Goal: Contribute content

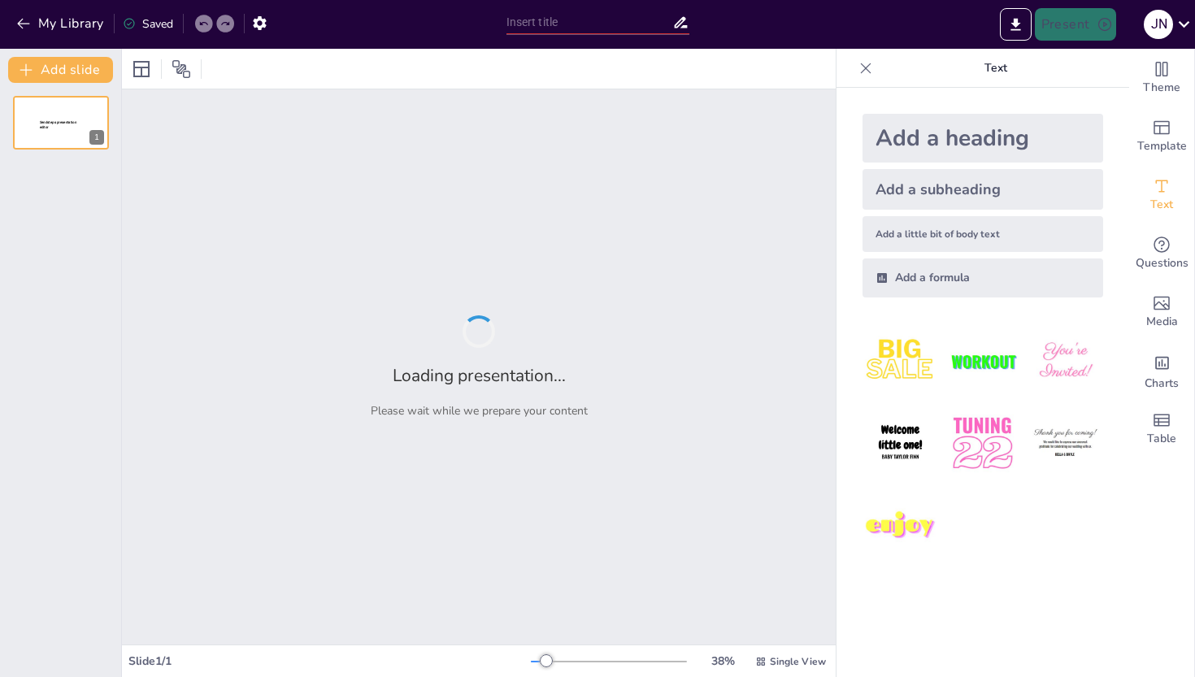
type input "[DATE] de [GEOGRAPHIC_DATA]: Historia y Origen de una Tradición Cultural"
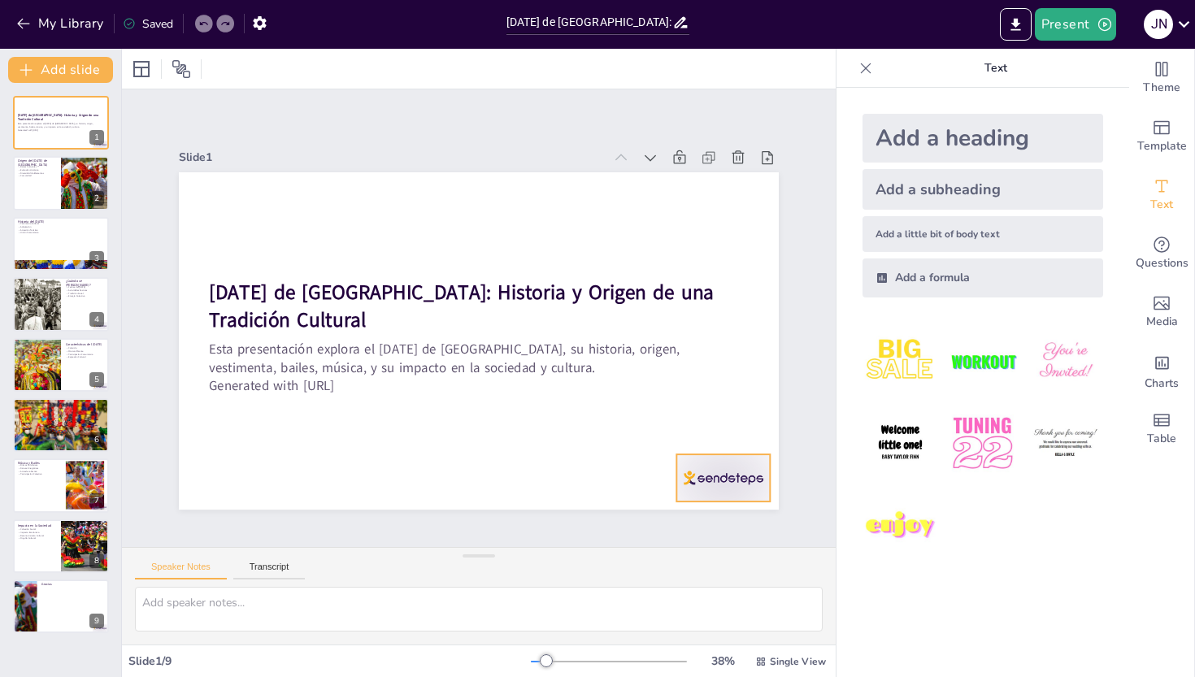
click at [741, 454] on div at bounding box center [722, 477] width 93 height 47
click at [413, 575] on icon at bounding box center [402, 585] width 21 height 21
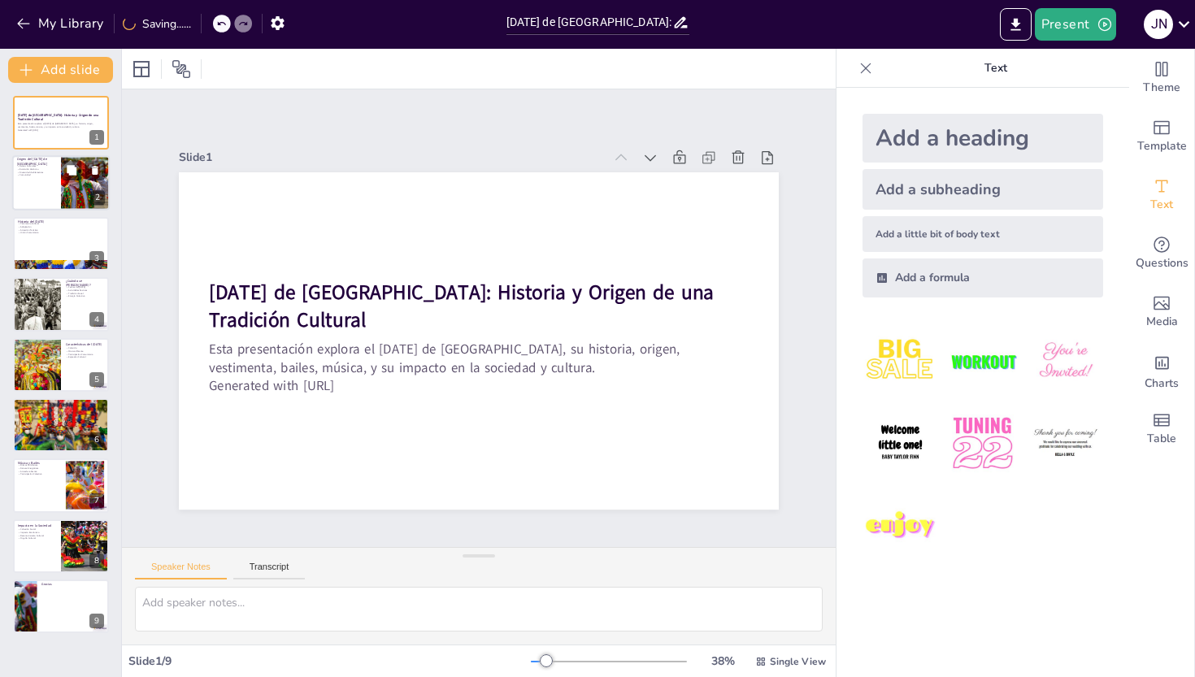
click at [64, 201] on div at bounding box center [85, 183] width 83 height 55
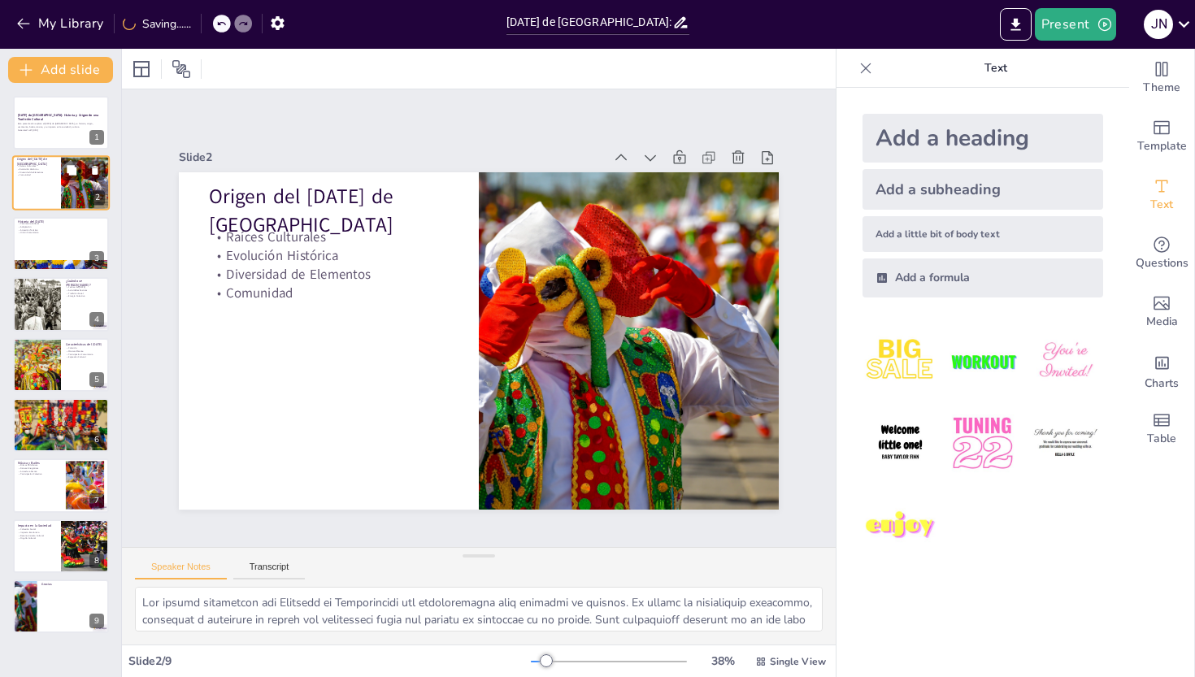
click at [62, 187] on div at bounding box center [85, 183] width 83 height 55
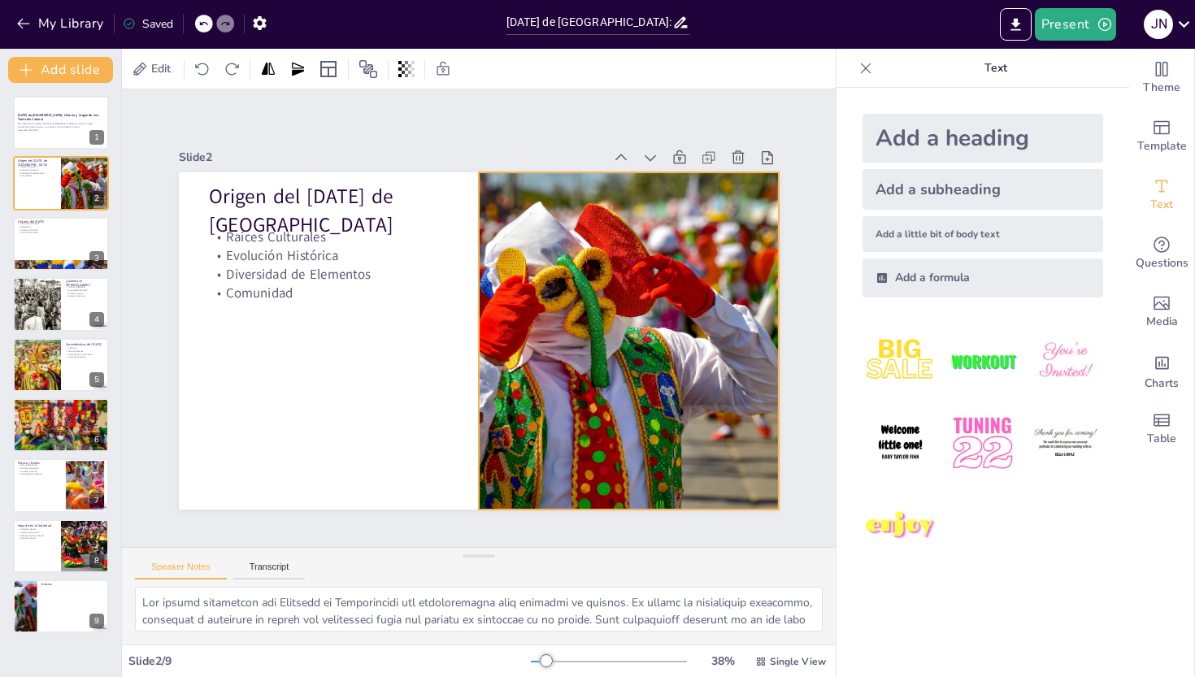
click at [654, 423] on div at bounding box center [503, 467] width 477 height 585
click at [85, 251] on div at bounding box center [61, 243] width 98 height 55
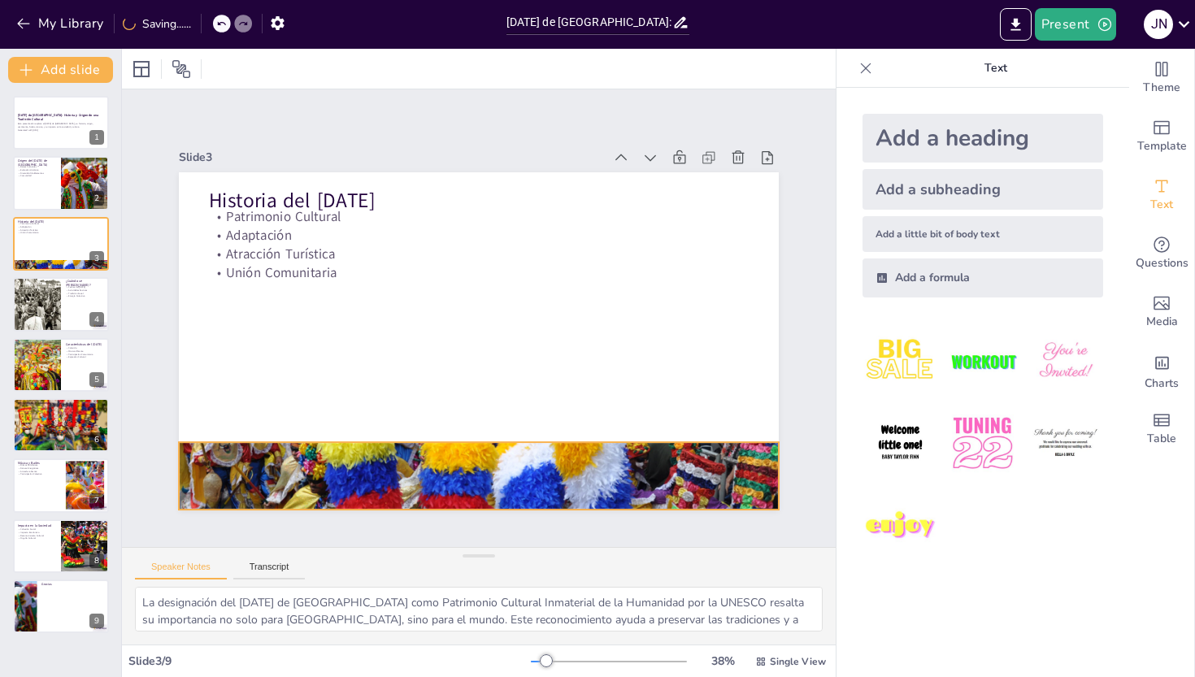
click at [411, 458] on div at bounding box center [351, 225] width 644 height 697
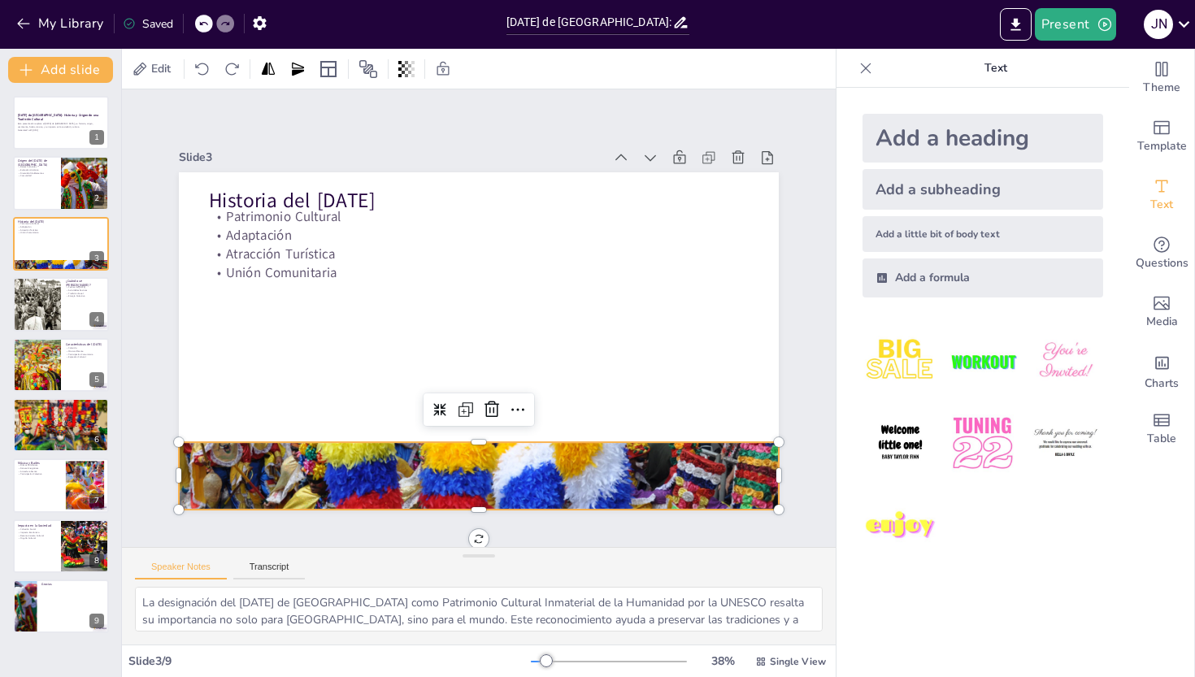
click at [398, 460] on div at bounding box center [633, 351] width 477 height 662
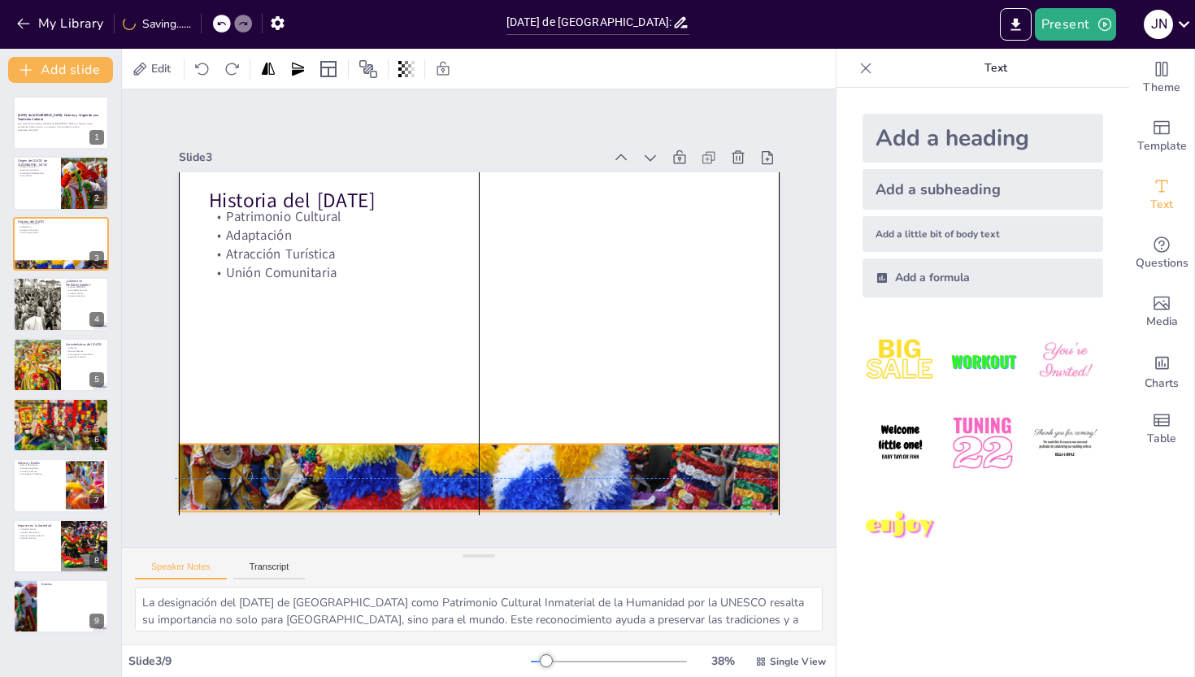
click at [393, 466] on div at bounding box center [360, 211] width 669 height 687
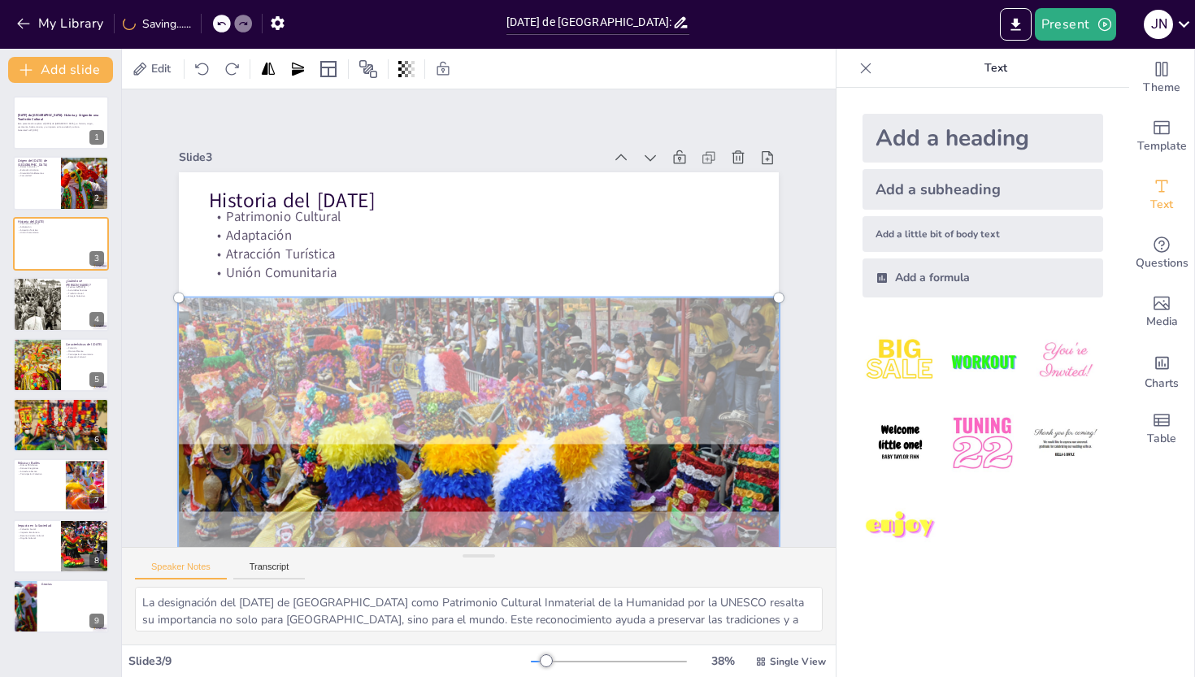
click at [463, 383] on div at bounding box center [332, 383] width 598 height 720
click at [316, 380] on div at bounding box center [495, 159] width 656 height 442
drag, startPoint x: 434, startPoint y: 497, endPoint x: 435, endPoint y: 486, distance: 10.6
click at [435, 497] on div at bounding box center [360, 425] width 697 height 715
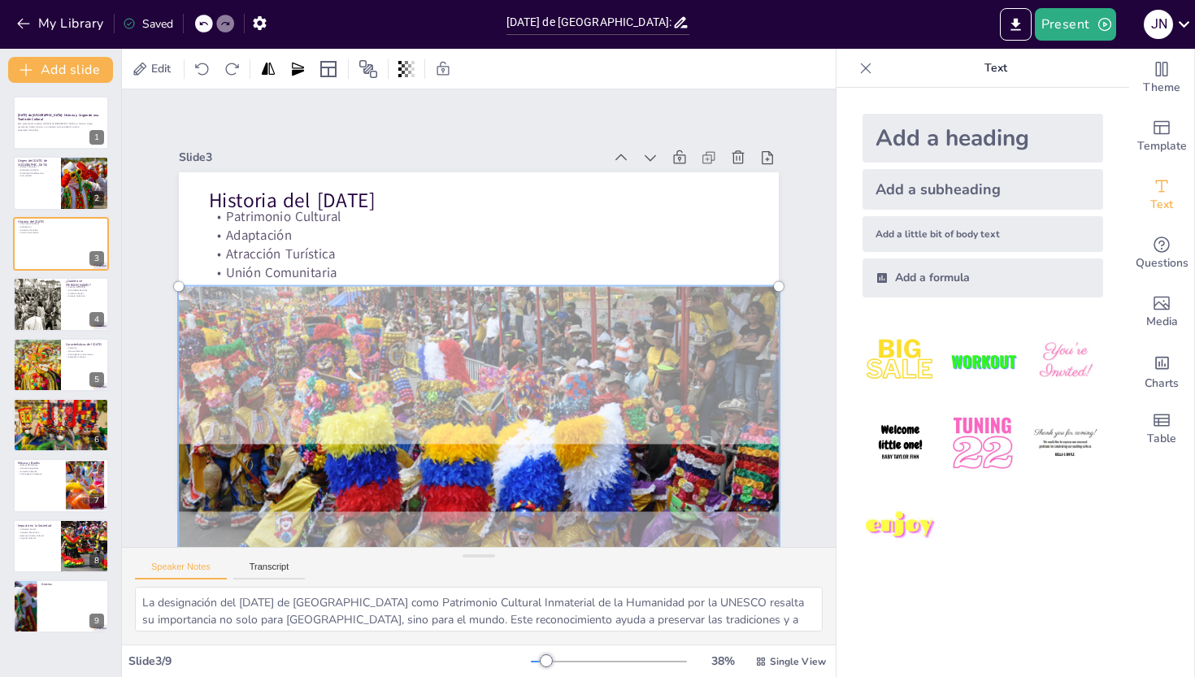
drag, startPoint x: 457, startPoint y: 476, endPoint x: 468, endPoint y: 465, distance: 15.5
click at [468, 465] on div at bounding box center [607, 244] width 638 height 726
click at [248, 375] on div at bounding box center [331, 334] width 442 height 656
drag, startPoint x: 394, startPoint y: 432, endPoint x: 405, endPoint y: 426, distance: 12.0
click at [395, 432] on div at bounding box center [391, 438] width 724 height 671
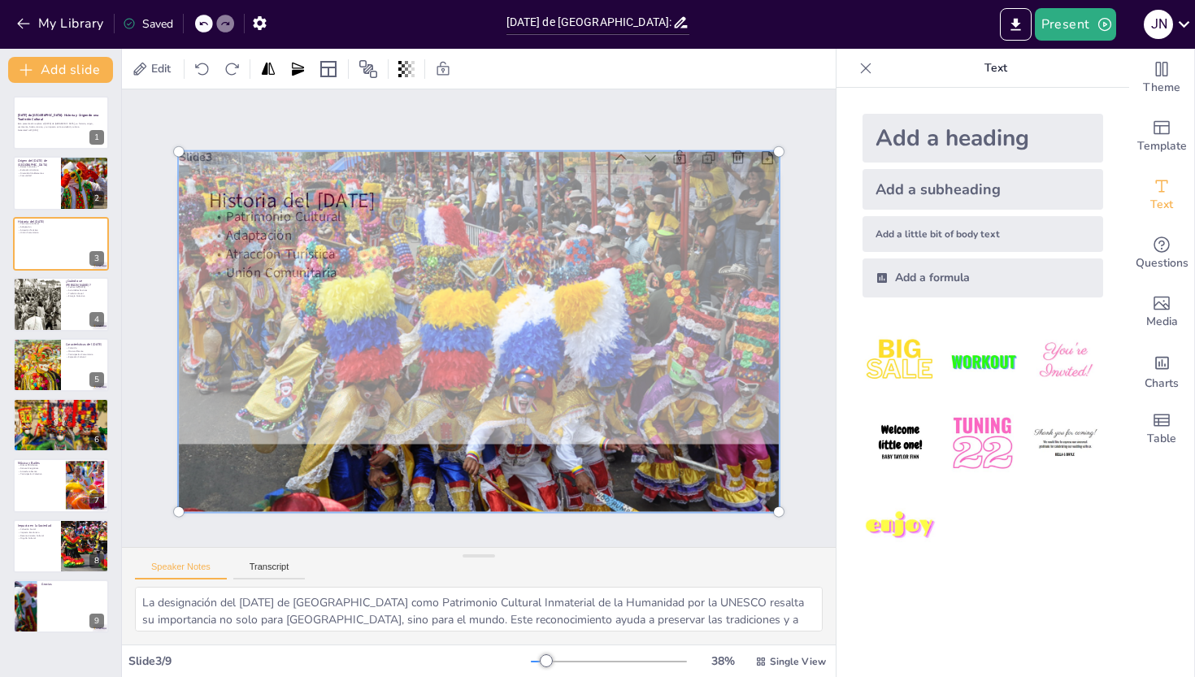
drag, startPoint x: 473, startPoint y: 476, endPoint x: 333, endPoint y: 328, distance: 203.6
click at [333, 328] on div at bounding box center [475, 305] width 685 height 500
click at [476, 484] on div at bounding box center [492, 317] width 442 height 656
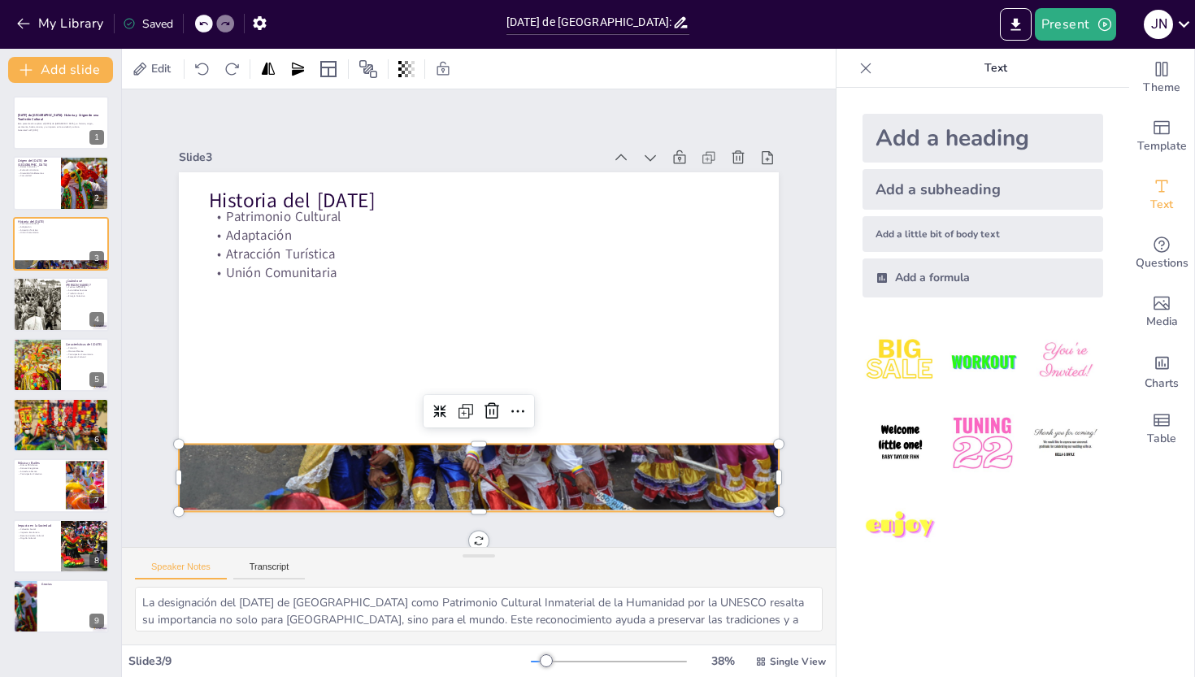
click at [0, 313] on div "[DATE] de [GEOGRAPHIC_DATA]: Historia y Origen de una Tradición Cultural Esta p…" at bounding box center [60, 364] width 121 height 537
click at [59, 359] on div at bounding box center [36, 364] width 82 height 55
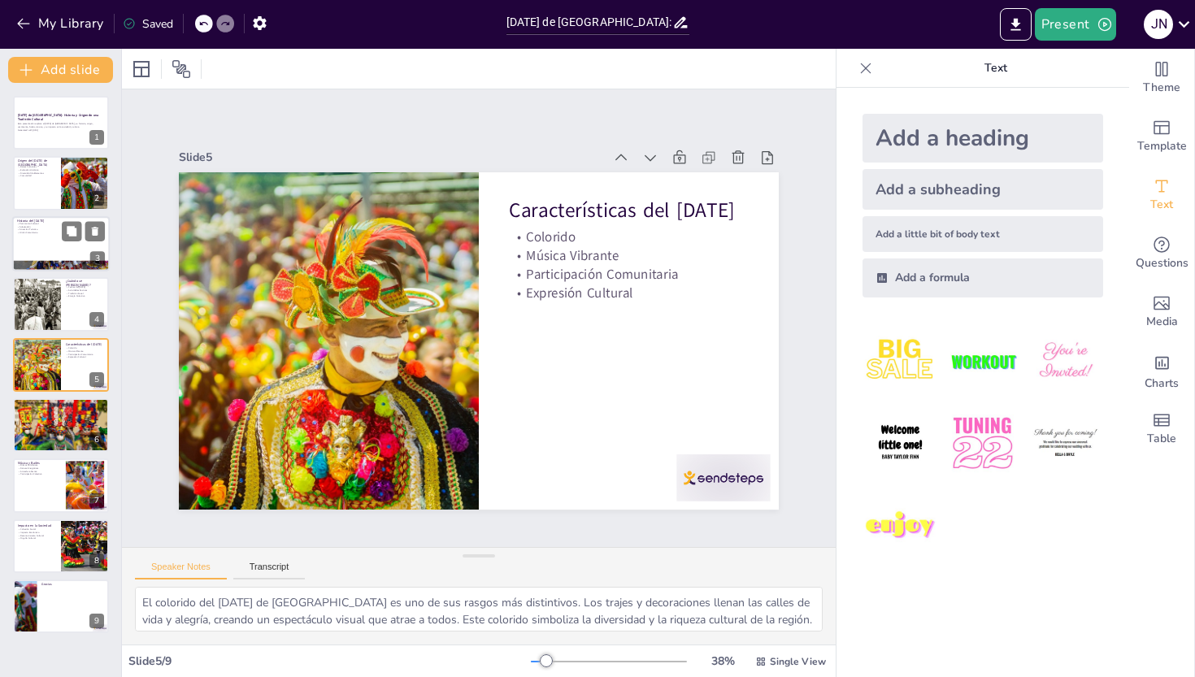
click at [51, 252] on div at bounding box center [61, 243] width 98 height 55
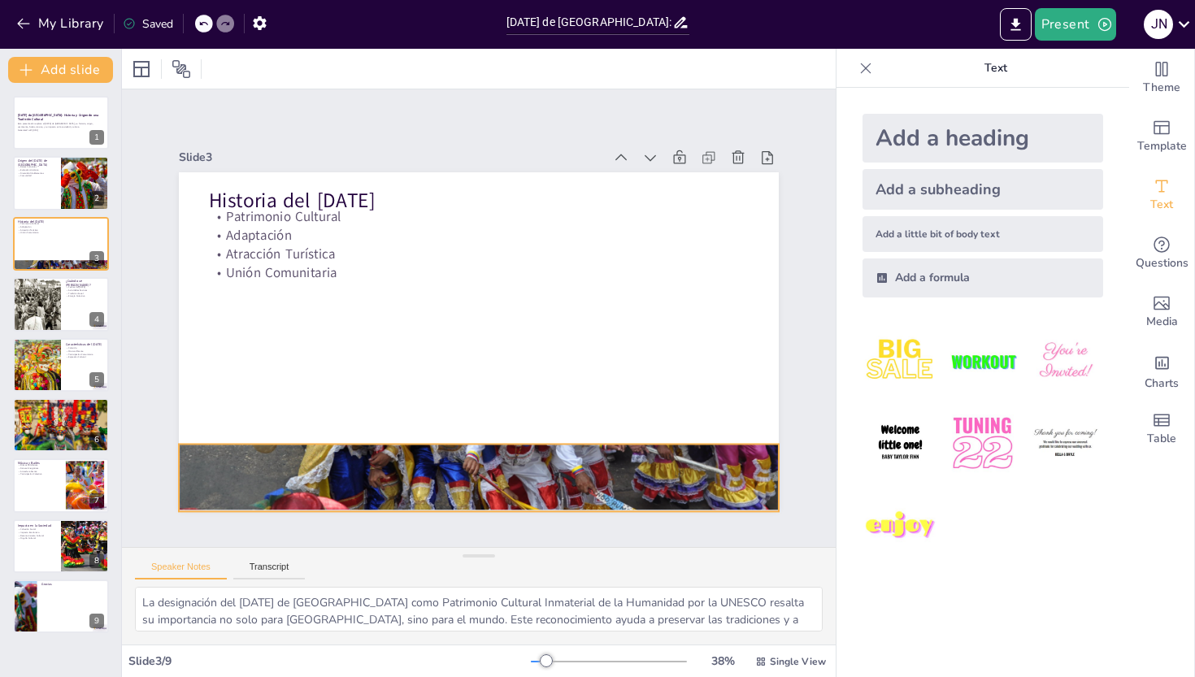
click at [444, 477] on div at bounding box center [491, 312] width 612 height 700
click at [557, 306] on icon at bounding box center [570, 293] width 26 height 26
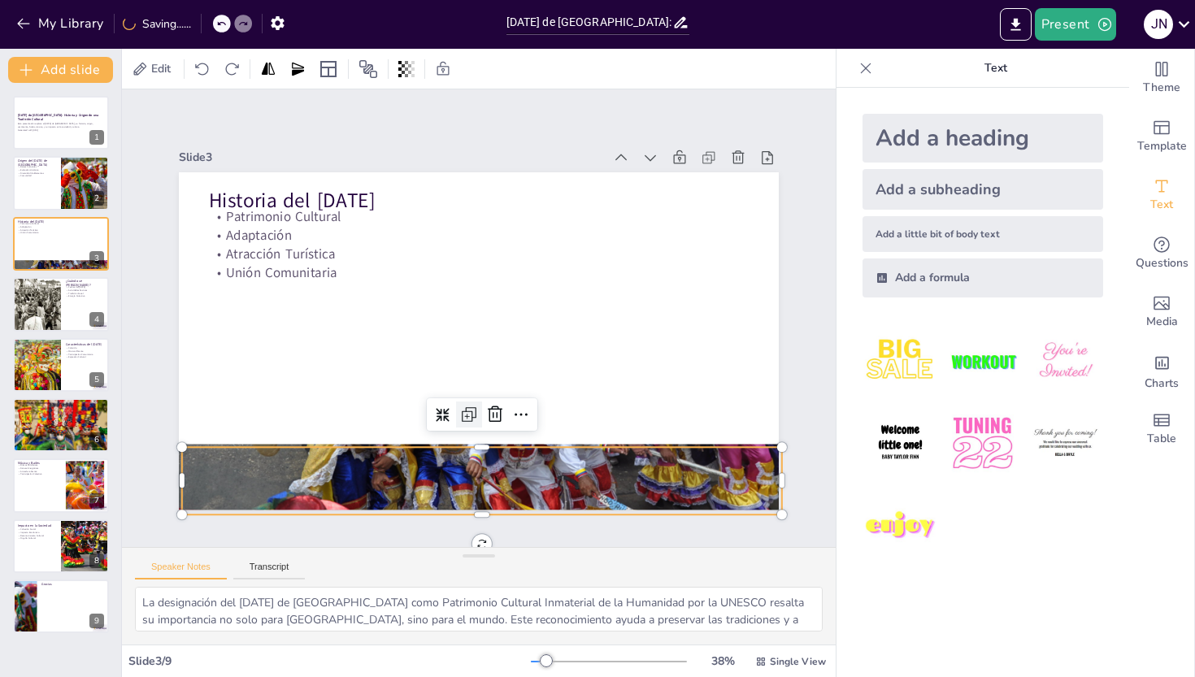
click at [436, 254] on icon at bounding box center [422, 240] width 28 height 28
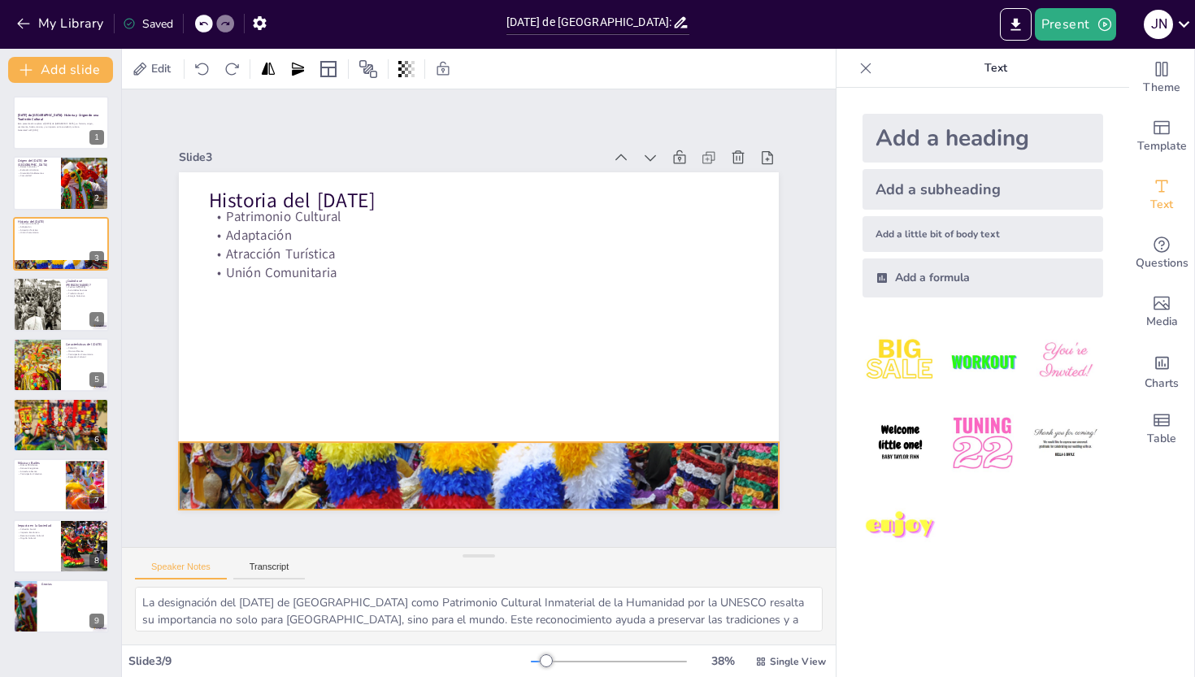
click at [445, 474] on div at bounding box center [528, 468] width 682 height 528
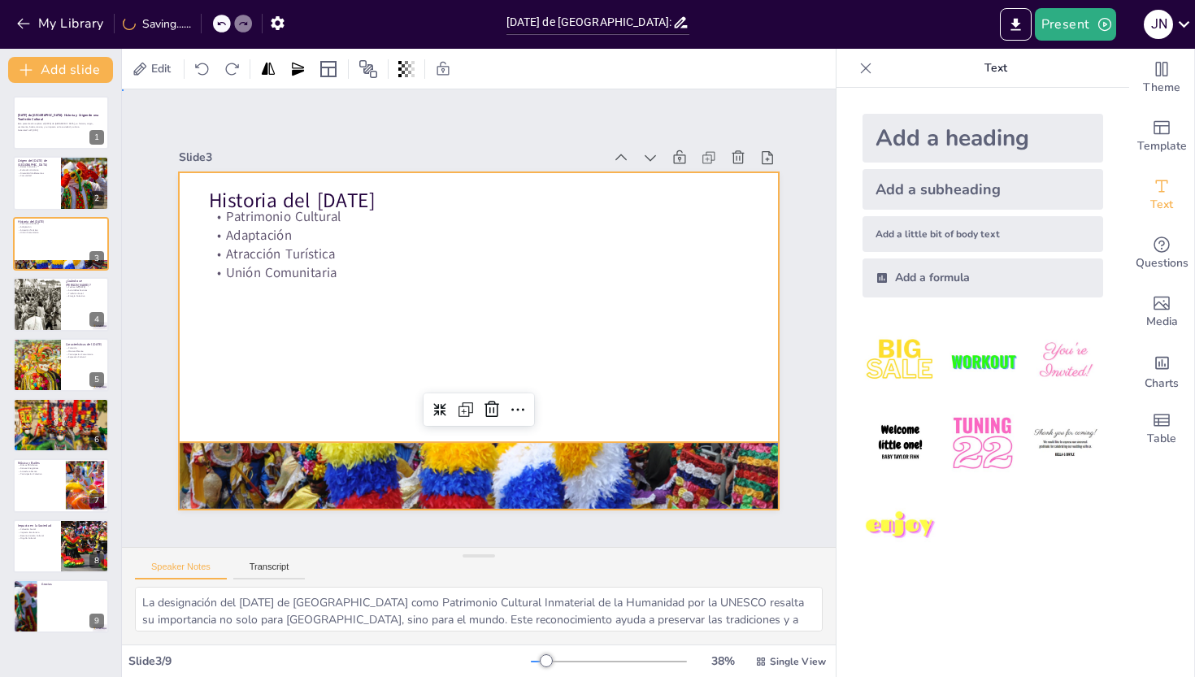
click at [446, 357] on div at bounding box center [496, 303] width 652 height 672
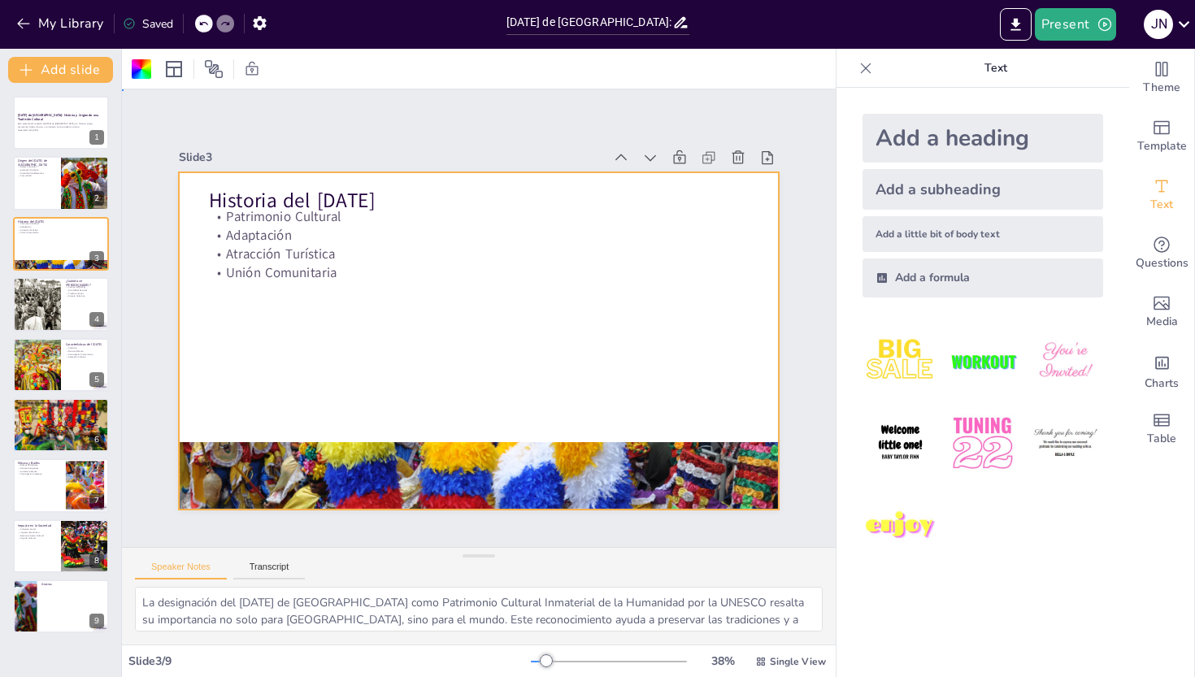
click at [465, 411] on div at bounding box center [466, 300] width 684 height 626
click at [467, 447] on div at bounding box center [558, 182] width 700 height 612
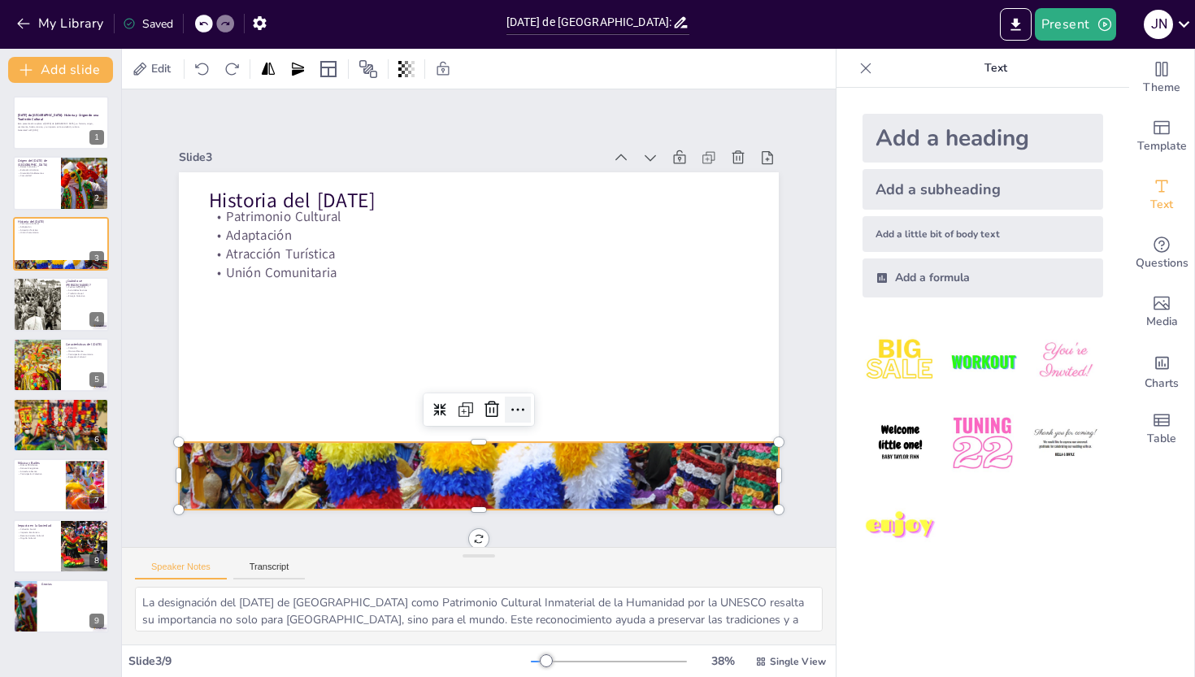
click at [545, 392] on icon at bounding box center [558, 378] width 27 height 27
click at [437, 233] on icon at bounding box center [446, 224] width 18 height 18
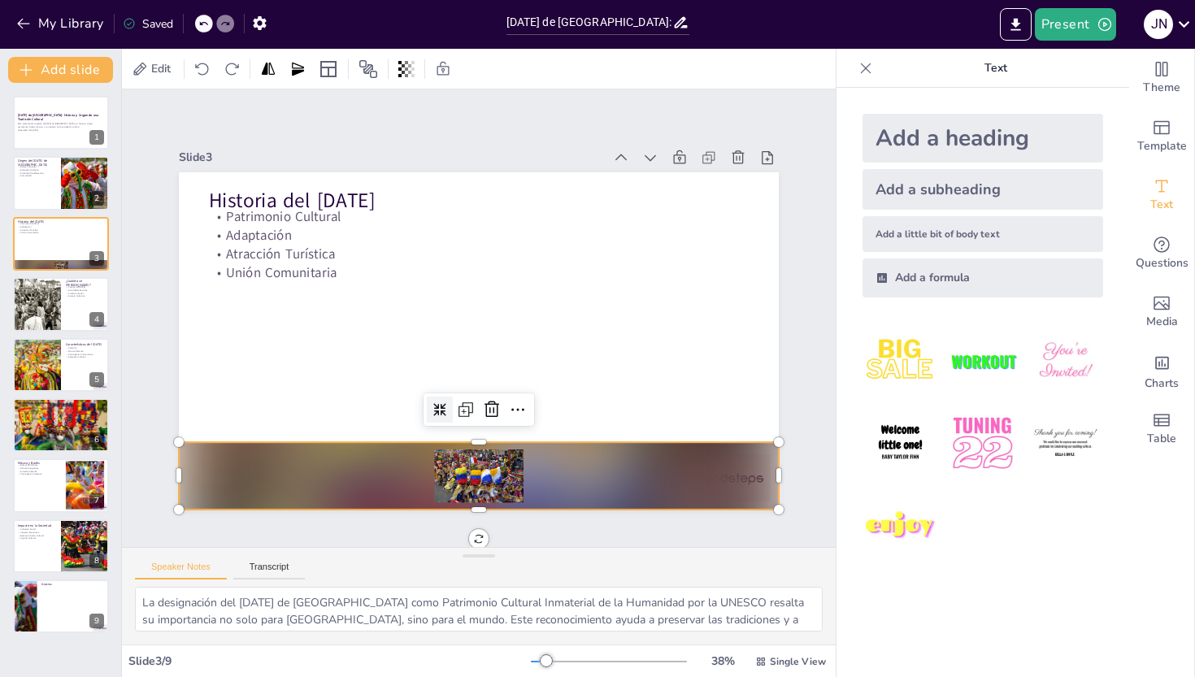
click at [564, 295] on icon at bounding box center [573, 286] width 18 height 18
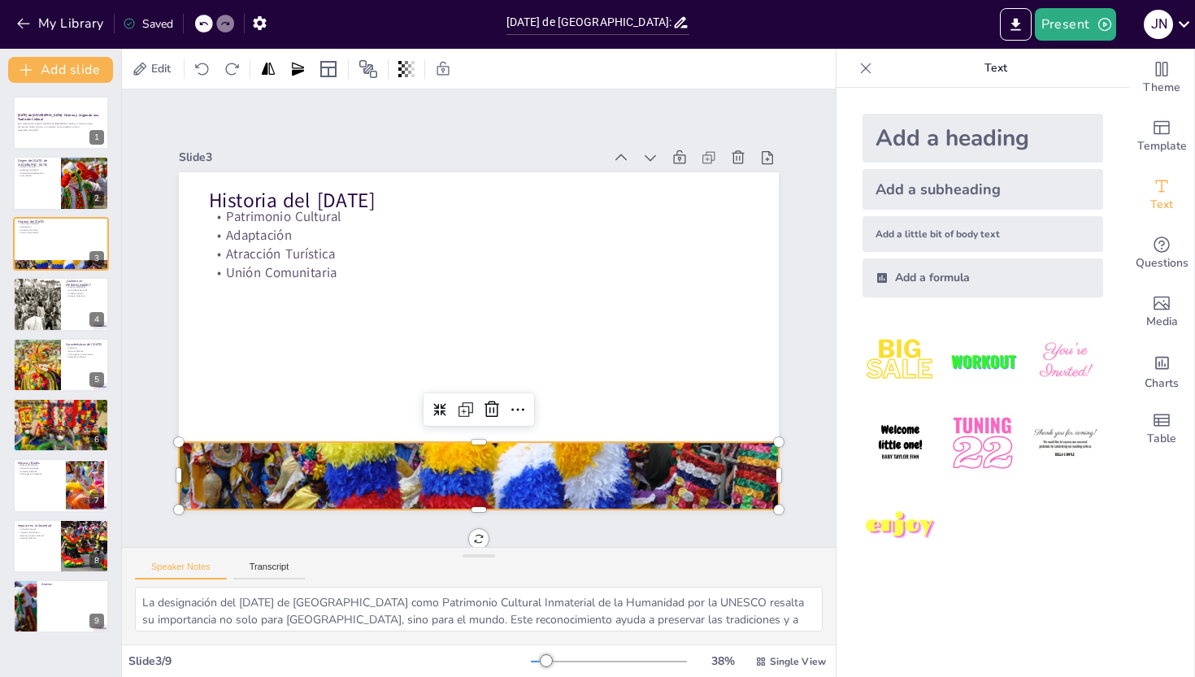
click at [454, 402] on div at bounding box center [511, 164] width 662 height 476
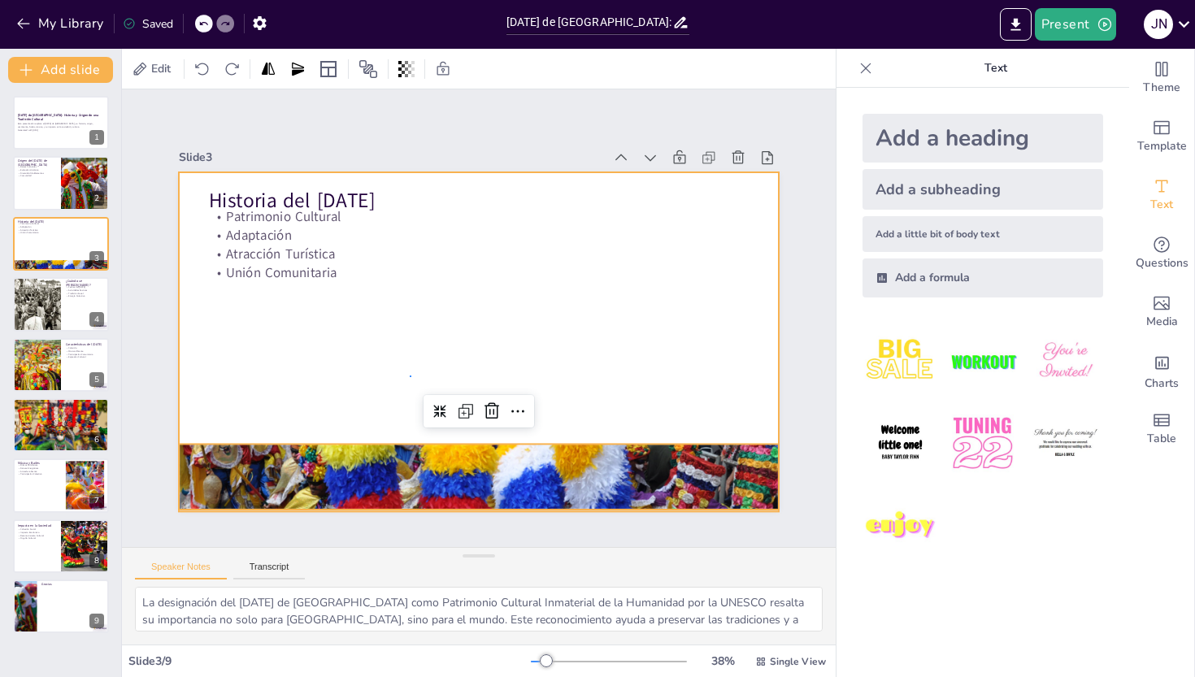
click at [411, 376] on div at bounding box center [461, 305] width 626 height 684
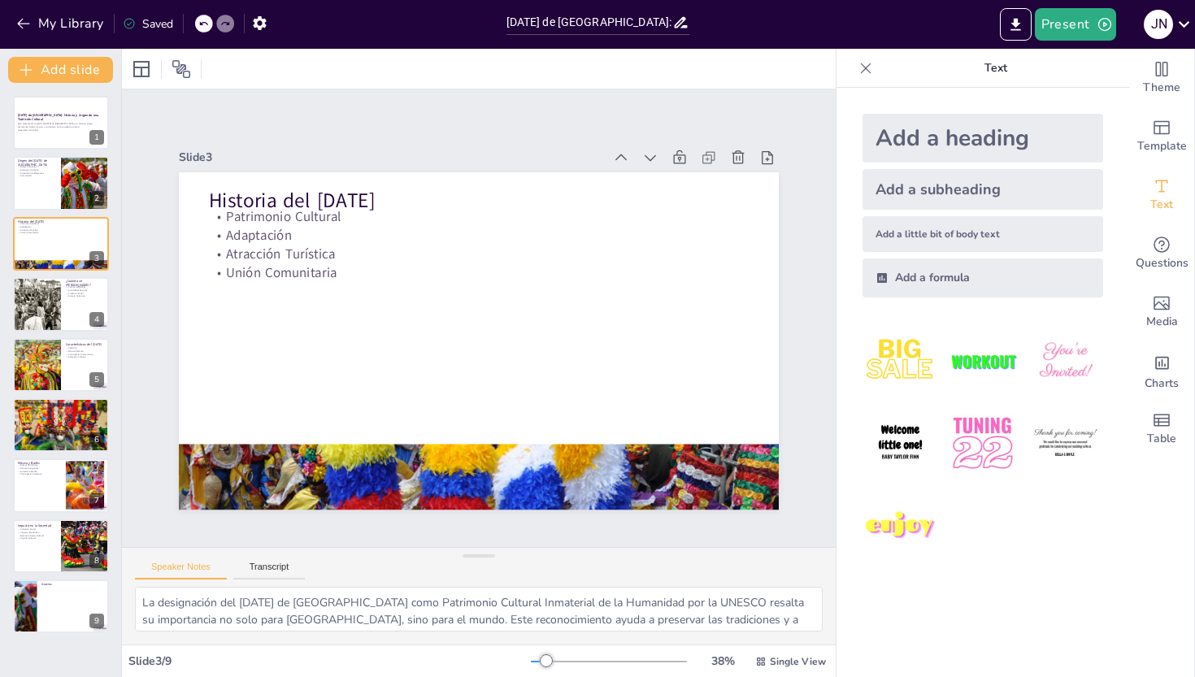
click at [436, 404] on div at bounding box center [457, 325] width 506 height 675
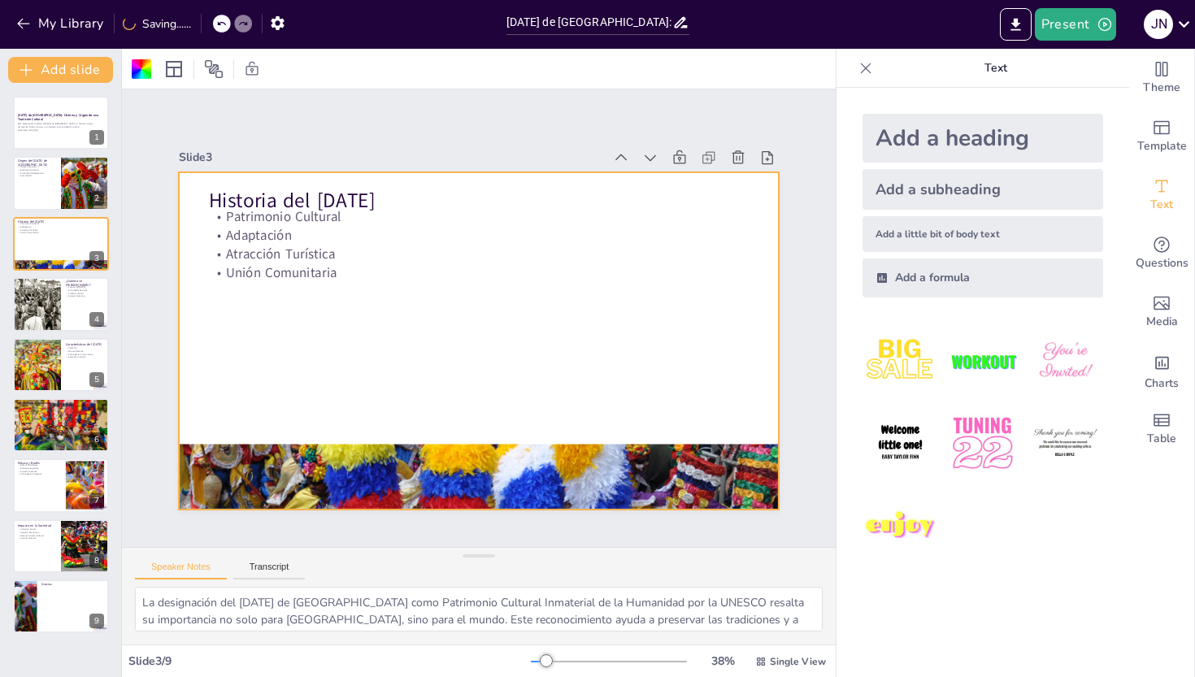
click at [432, 365] on div at bounding box center [498, 307] width 592 height 689
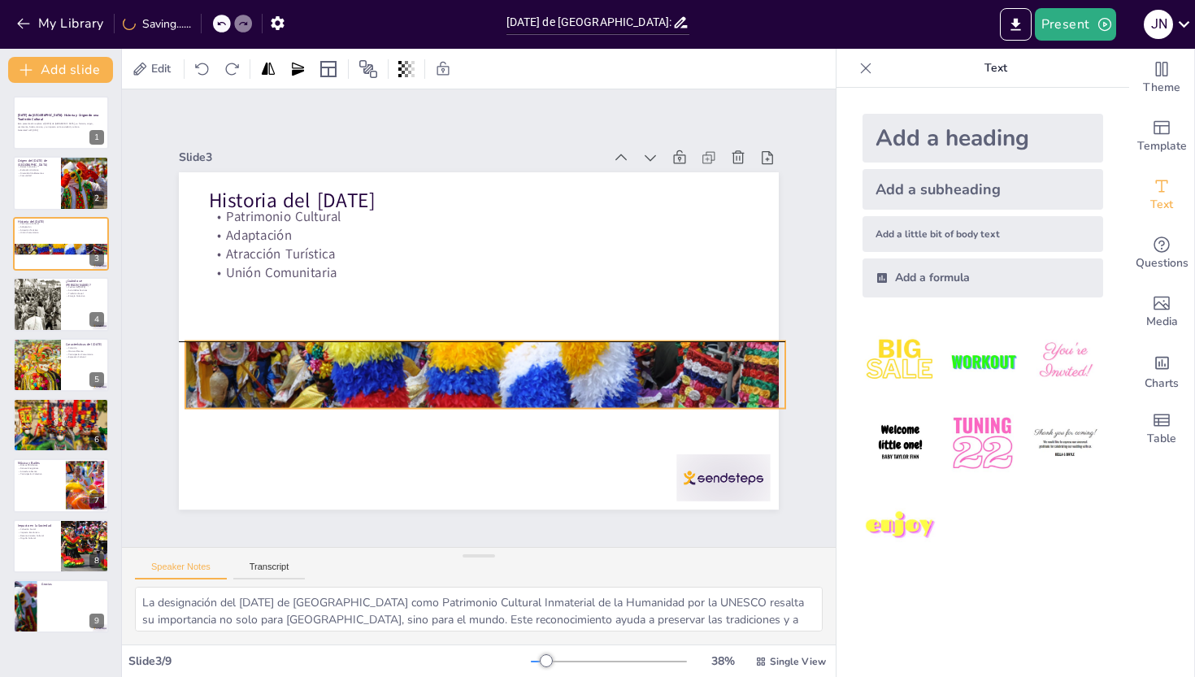
drag, startPoint x: 678, startPoint y: 463, endPoint x: 683, endPoint y: 360, distance: 103.4
click at [684, 359] on div at bounding box center [527, 289] width 573 height 694
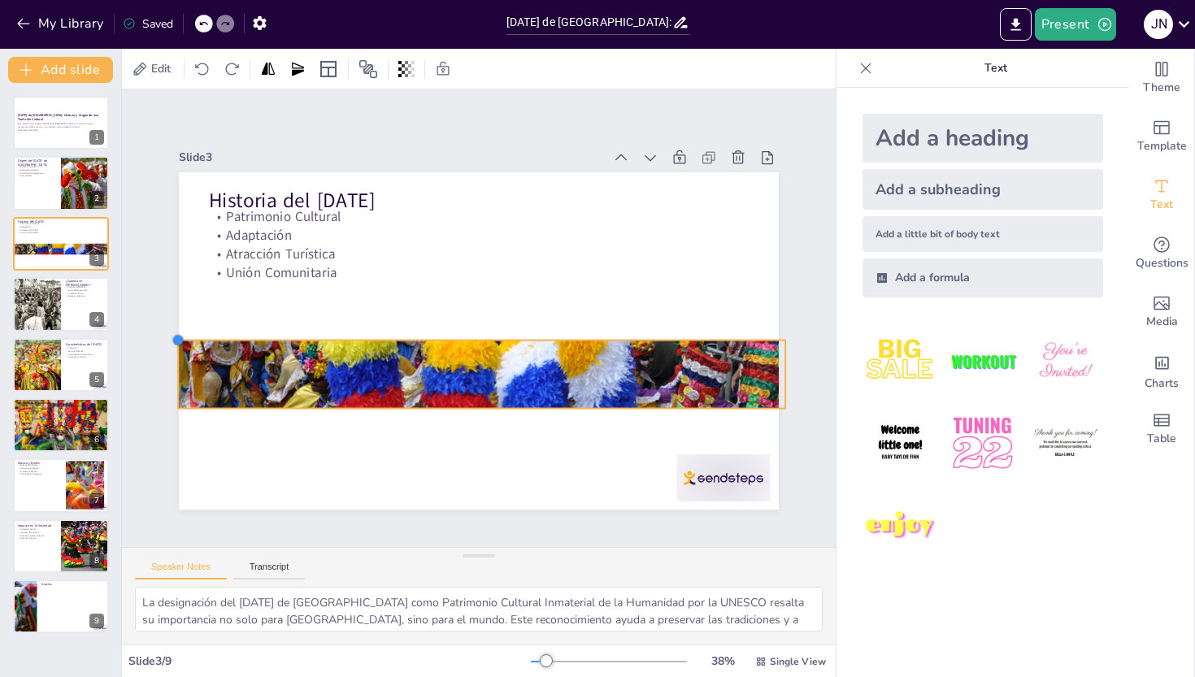
drag, startPoint x: 176, startPoint y: 333, endPoint x: 226, endPoint y: 333, distance: 49.6
click at [247, 333] on div "Historia del [DATE] Patrimonio Cultural Adaptación Atracción Turística Unión Co…" at bounding box center [500, 325] width 506 height 675
click at [439, 549] on div at bounding box center [402, 600] width 73 height 103
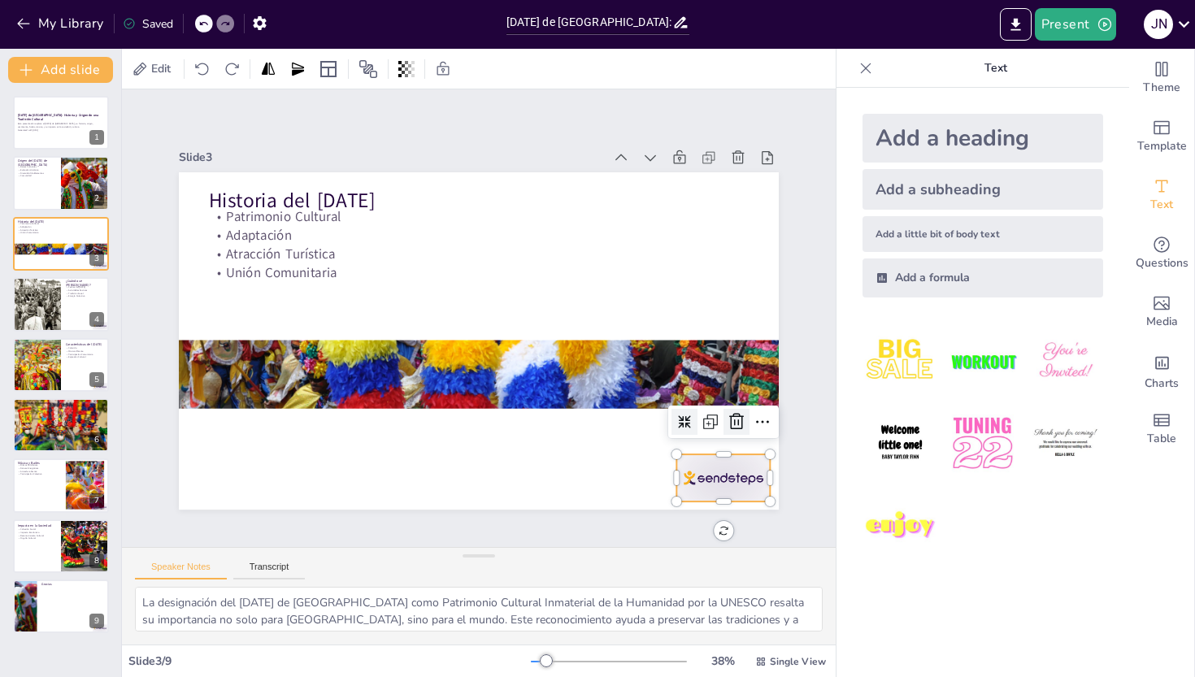
click at [682, 507] on icon at bounding box center [673, 517] width 20 height 20
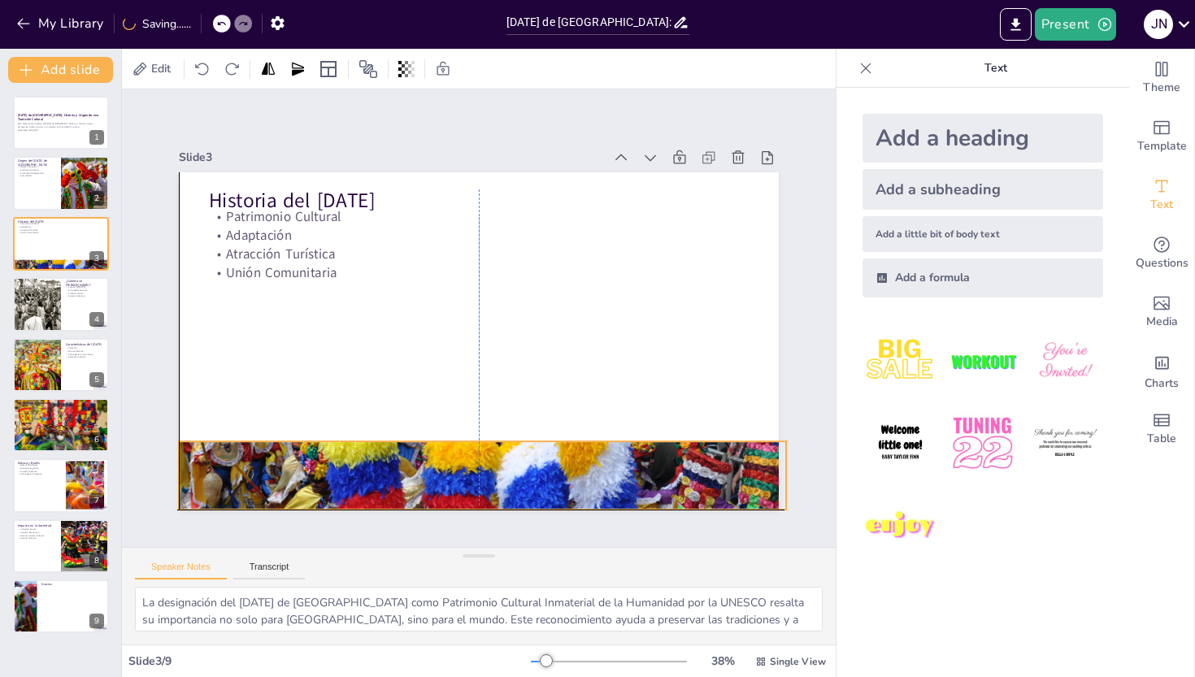
drag, startPoint x: 669, startPoint y: 393, endPoint x: 668, endPoint y: 490, distance: 97.6
click at [668, 490] on div at bounding box center [604, 223] width 652 height 706
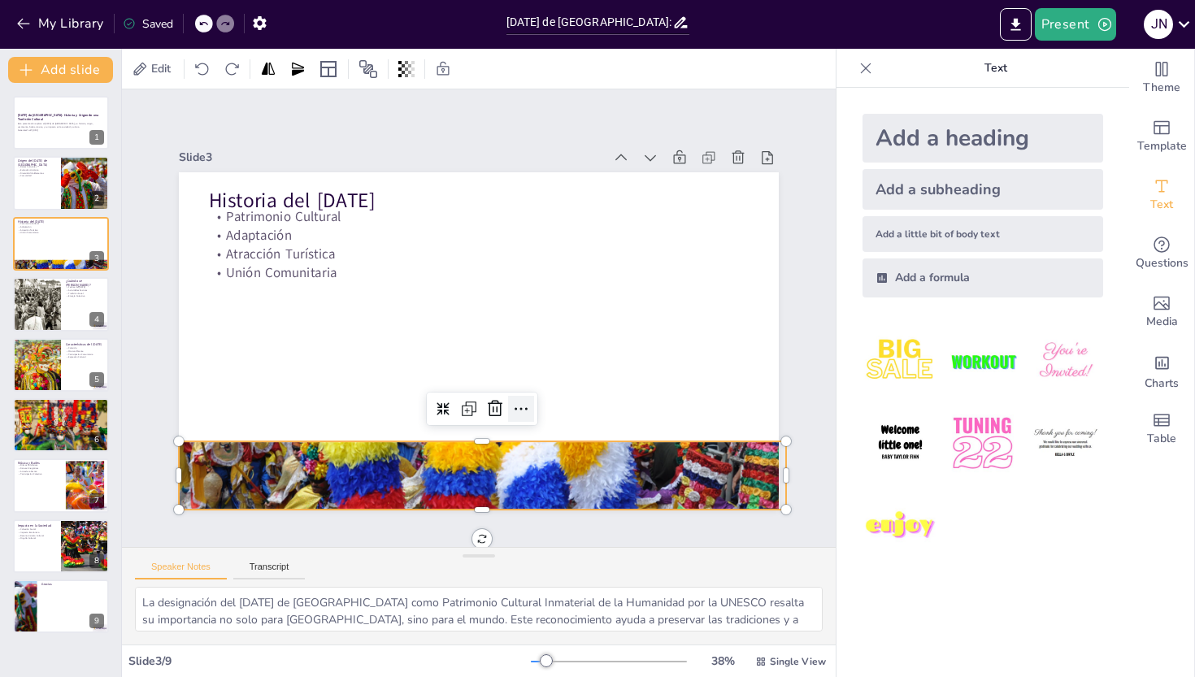
click at [382, 327] on icon at bounding box center [378, 320] width 7 height 13
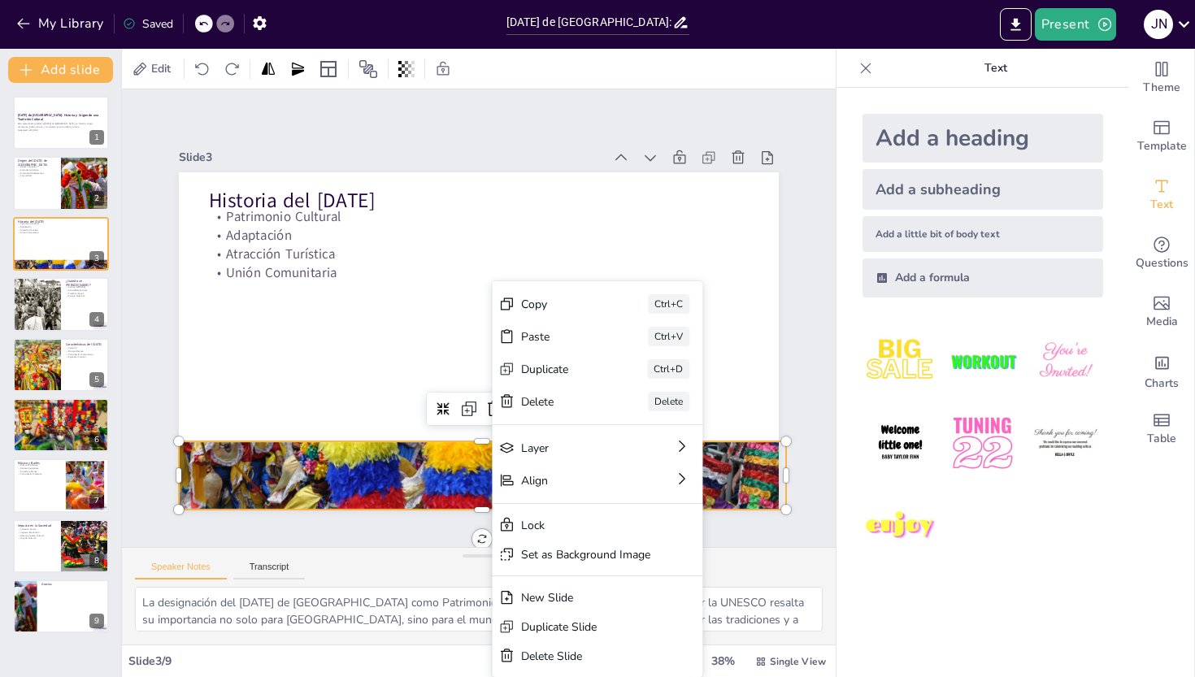
click at [448, 468] on div at bounding box center [326, 355] width 482 height 670
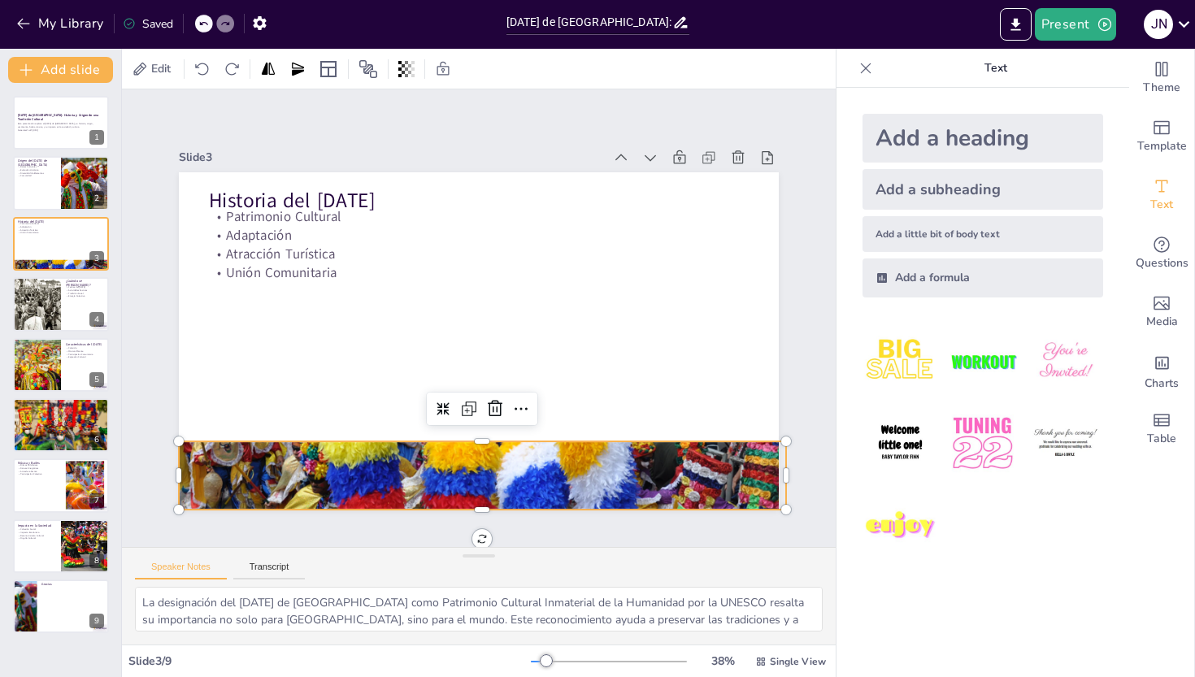
click at [488, 500] on div at bounding box center [340, 243] width 619 height 708
click at [472, 306] on div at bounding box center [377, 148] width 532 height 315
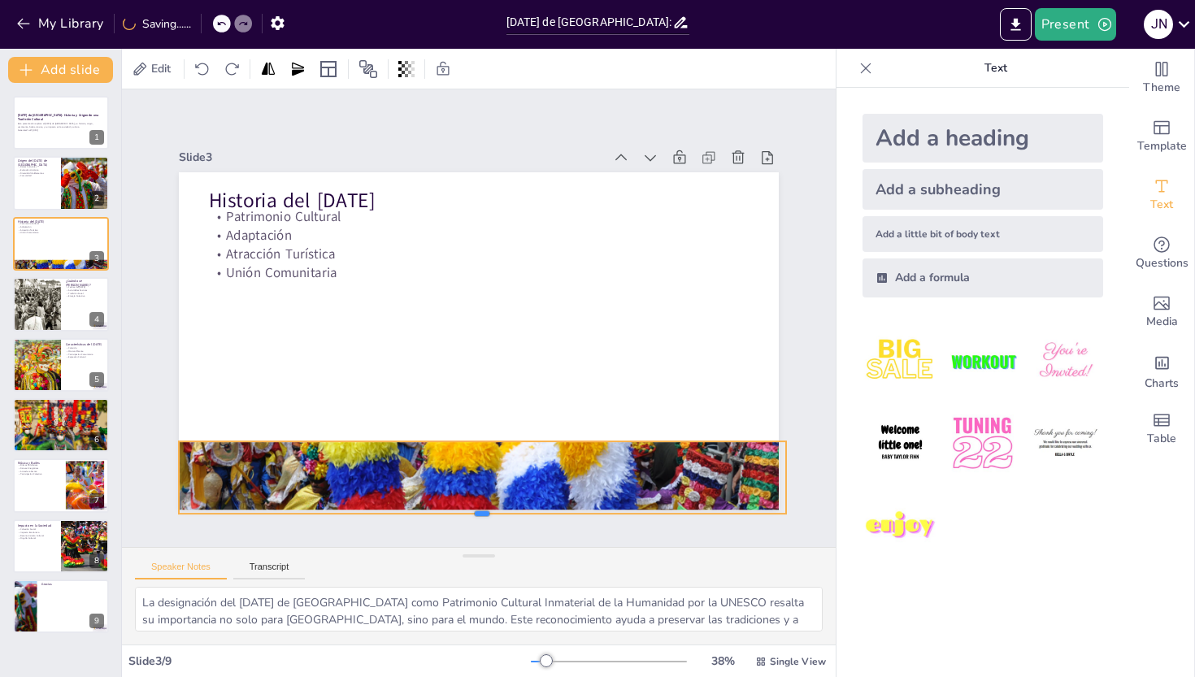
drag, startPoint x: 472, startPoint y: 506, endPoint x: 490, endPoint y: 510, distance: 19.1
click at [388, 510] on div at bounding box center [288, 383] width 200 height 581
click at [47, 313] on div at bounding box center [37, 303] width 88 height 55
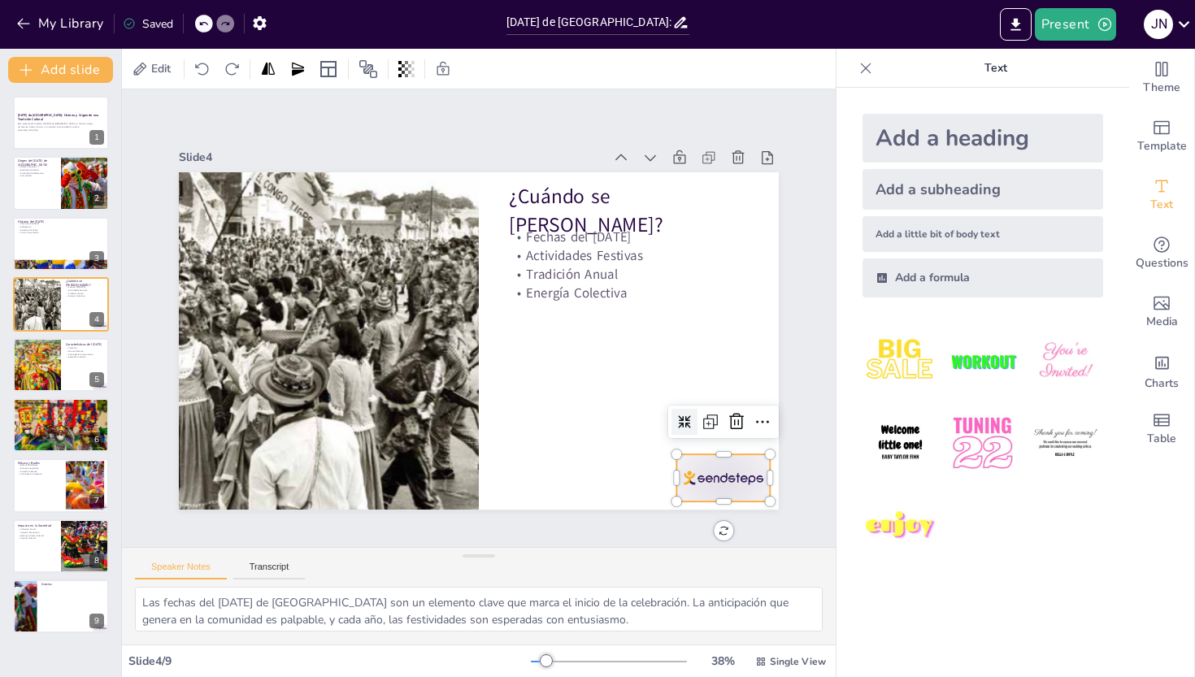
click at [693, 475] on div at bounding box center [739, 451] width 98 height 57
click at [232, 418] on icon at bounding box center [218, 414] width 28 height 28
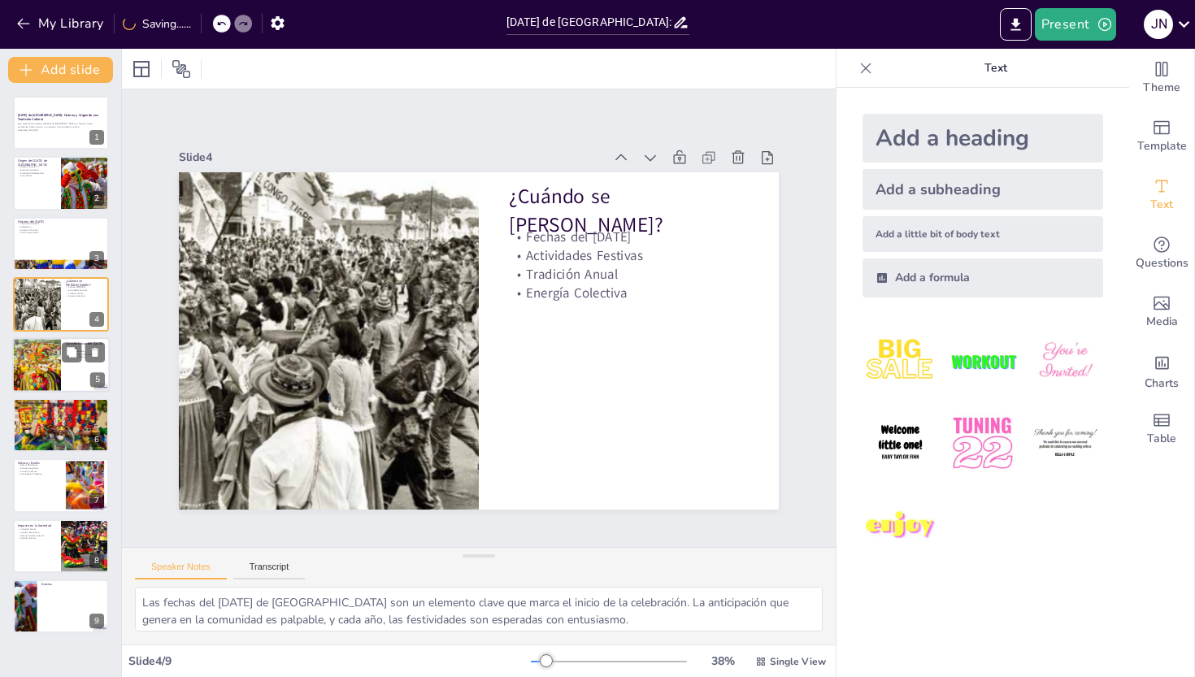
click at [60, 363] on div at bounding box center [36, 364] width 82 height 55
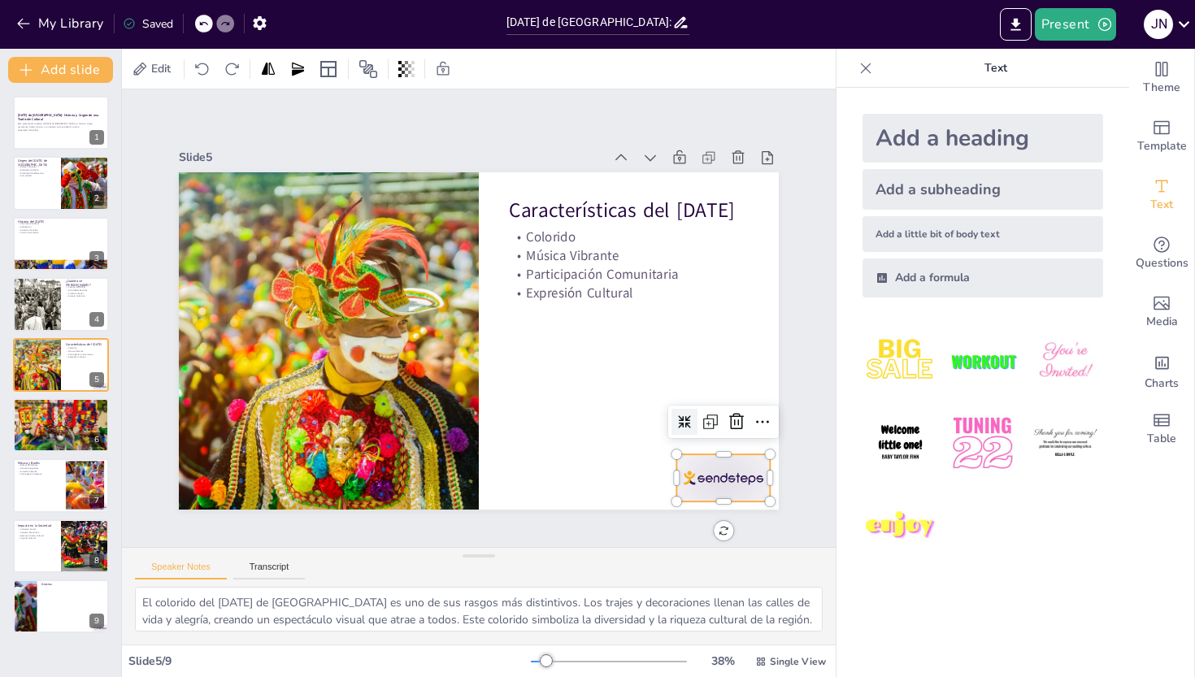
click at [240, 346] on div at bounding box center [187, 303] width 105 height 88
click at [692, 138] on icon at bounding box center [679, 125] width 26 height 26
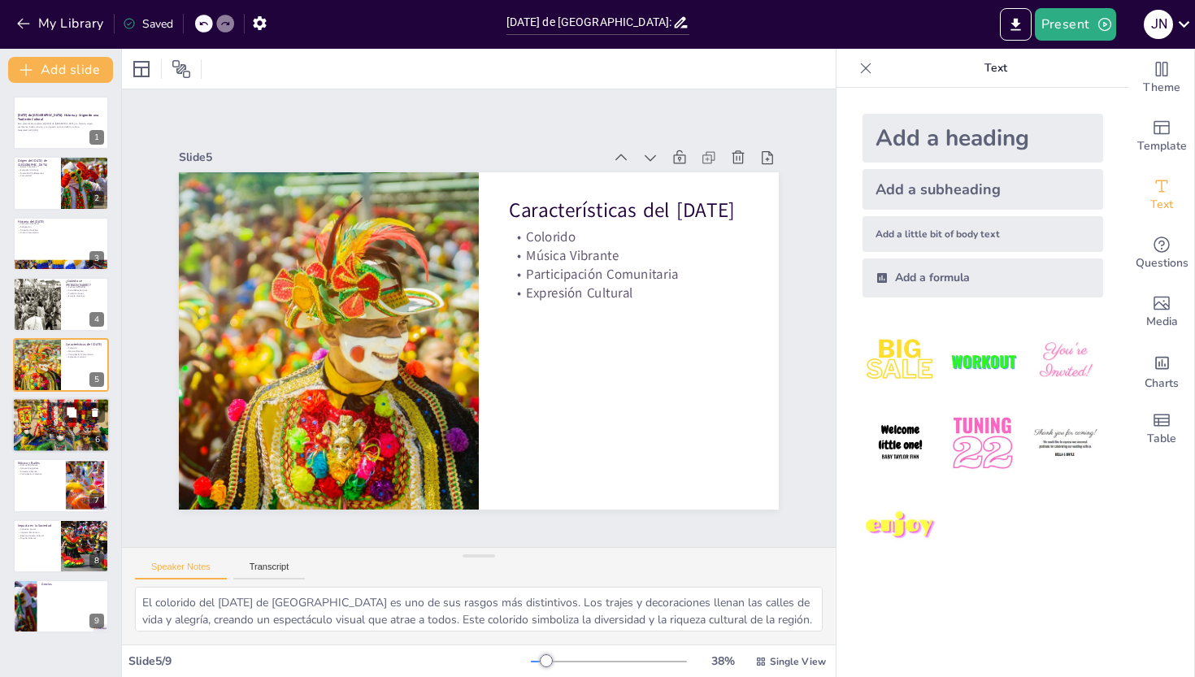
click at [46, 437] on div at bounding box center [61, 425] width 98 height 55
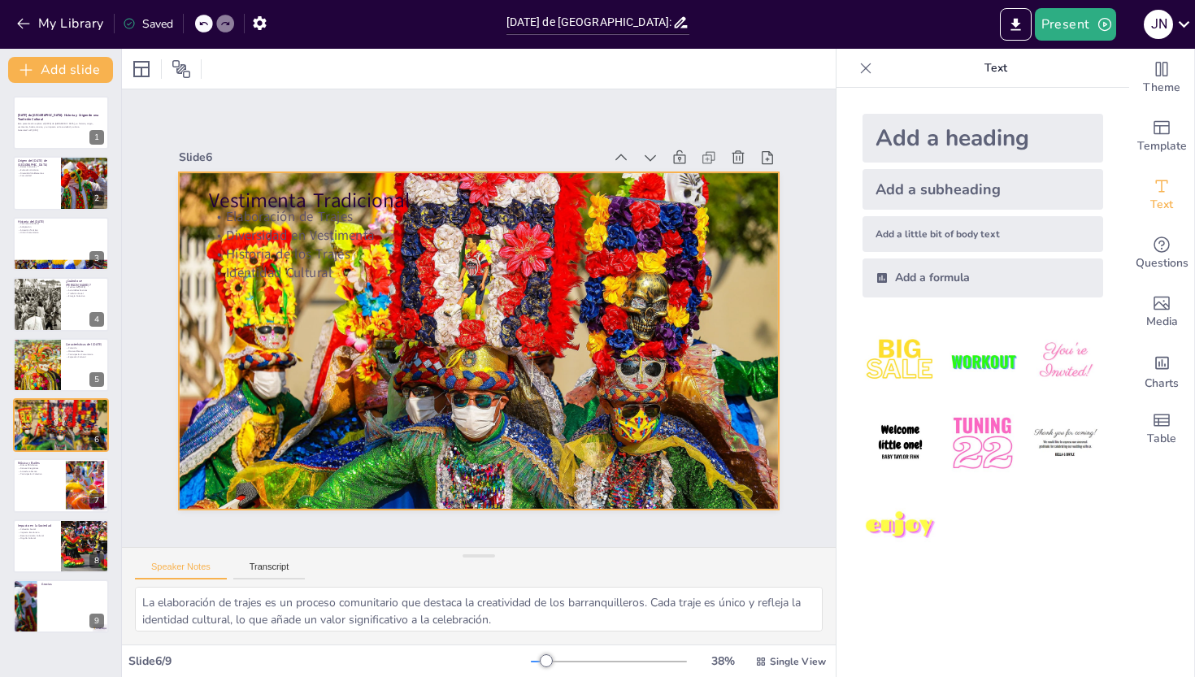
click at [378, 325] on div at bounding box center [458, 327] width 552 height 685
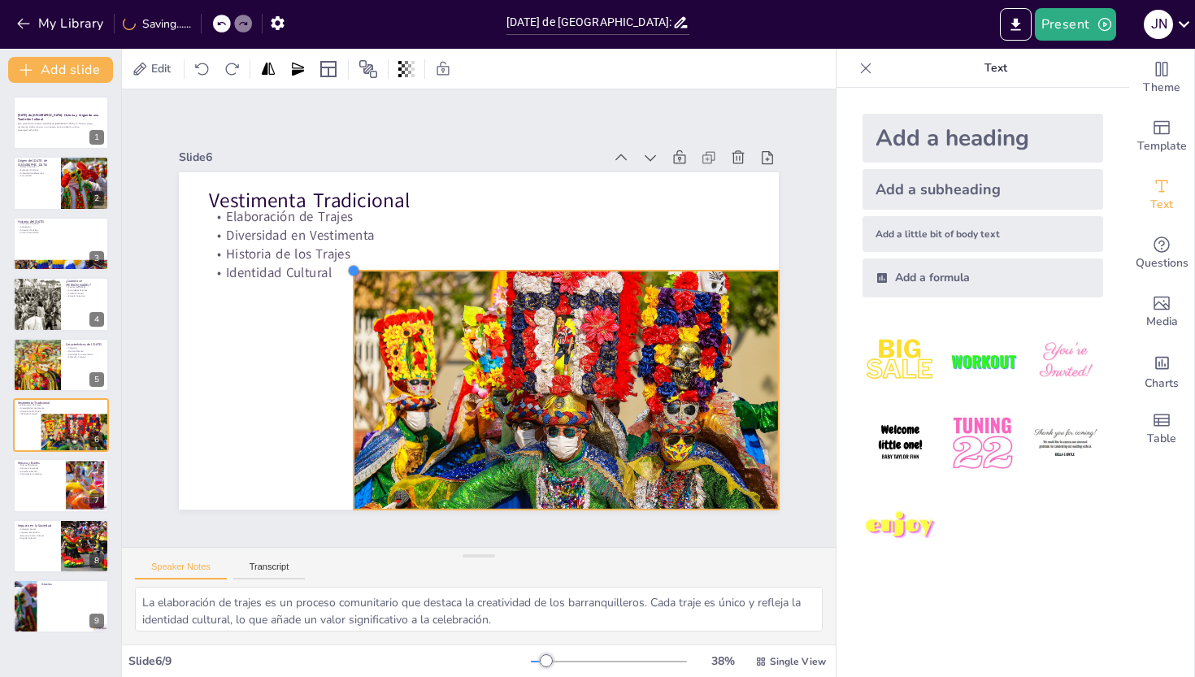
drag, startPoint x: 167, startPoint y: 168, endPoint x: 341, endPoint y: 290, distance: 213.1
click at [341, 290] on div "Vestimenta Tradicional Elaboración de Trajes Diversidad en Vestimenta Historia …" at bounding box center [500, 327] width 552 height 685
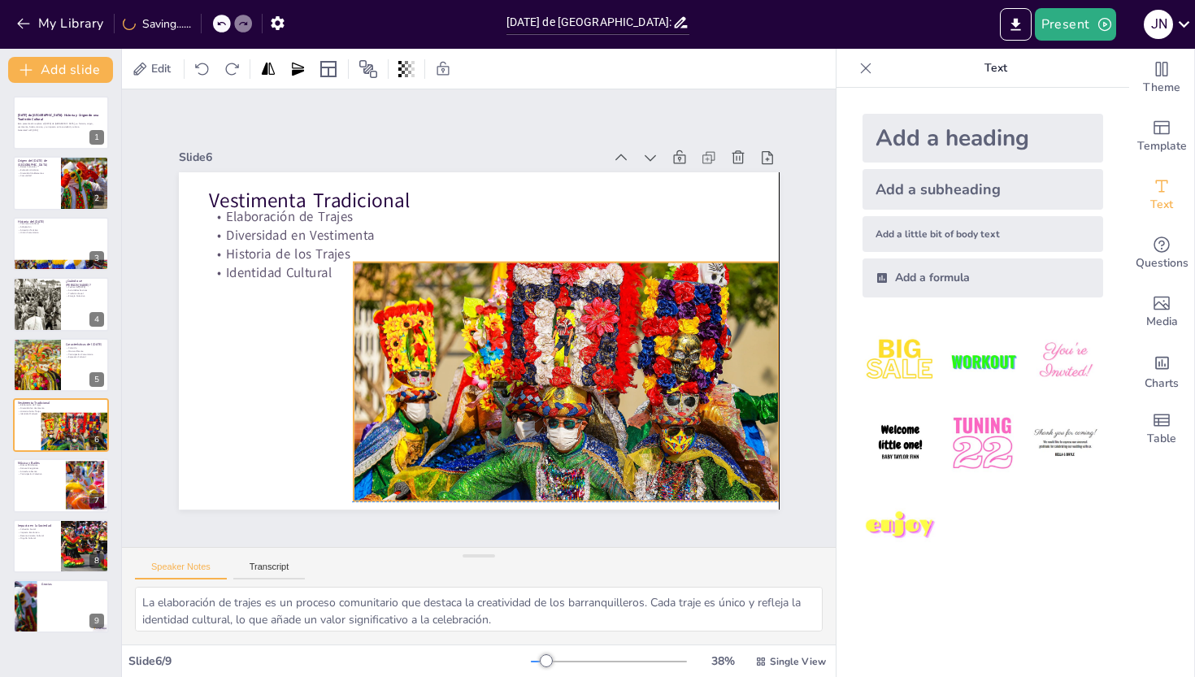
drag, startPoint x: 472, startPoint y: 306, endPoint x: 470, endPoint y: 293, distance: 14.0
click at [470, 293] on div at bounding box center [523, 416] width 488 height 419
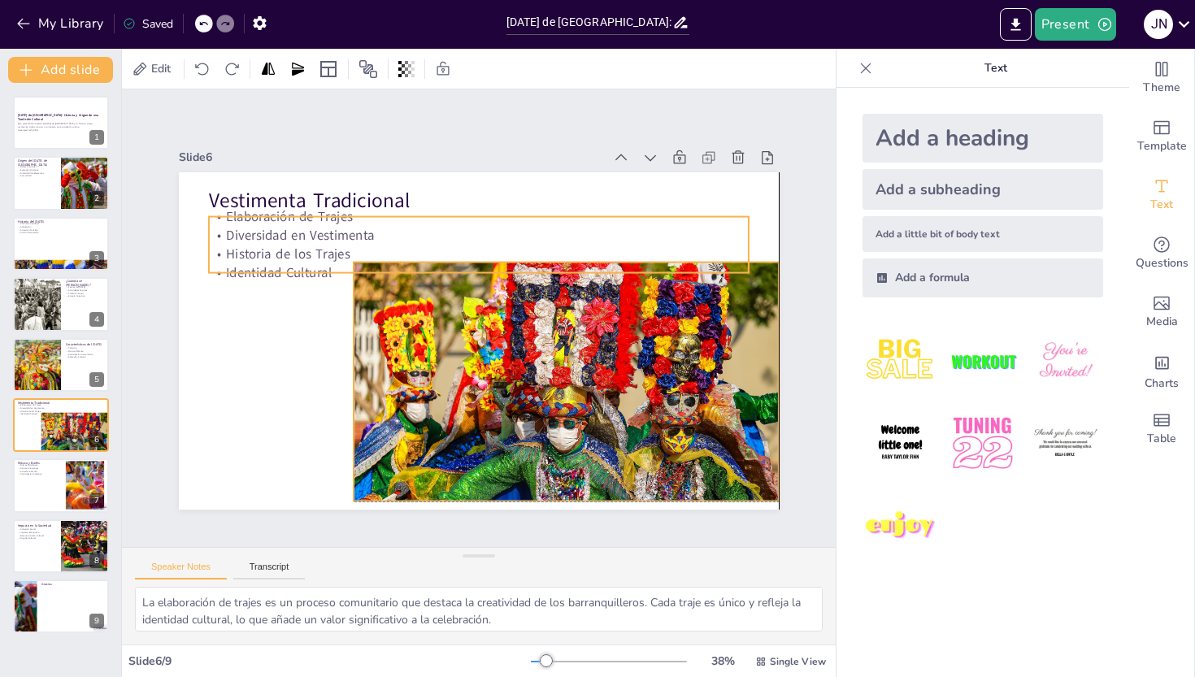
click at [556, 326] on p "Identidad Cultural" at bounding box center [483, 364] width 539 height 76
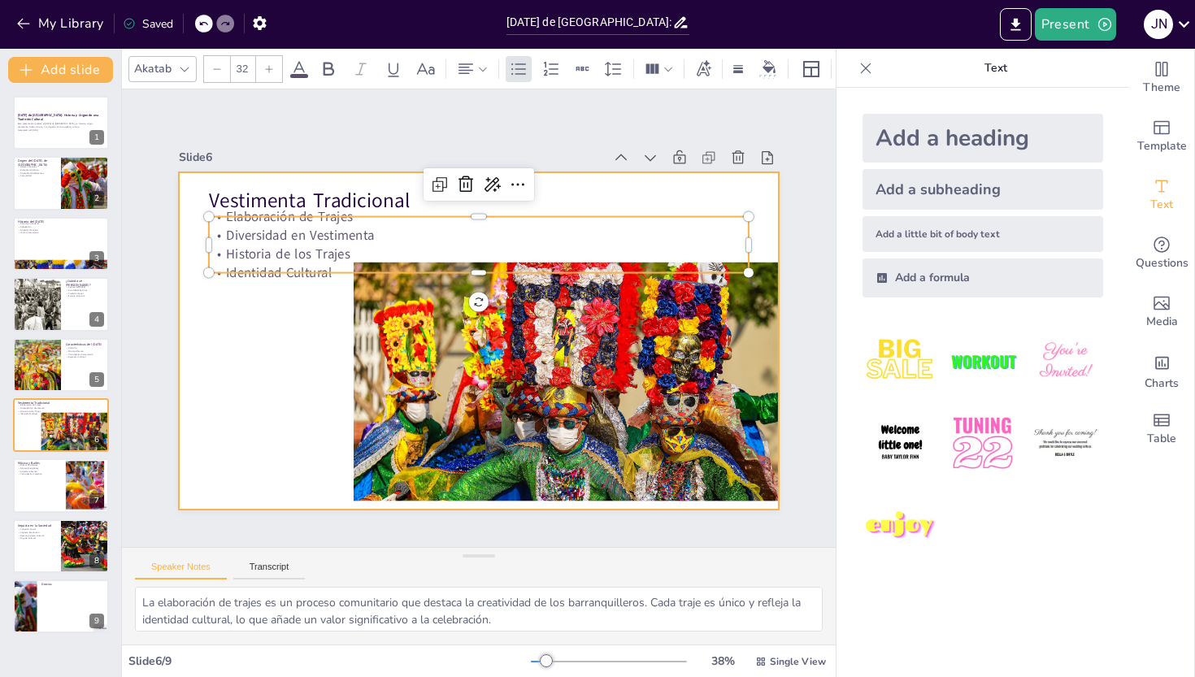
click at [333, 384] on div at bounding box center [501, 318] width 337 height 600
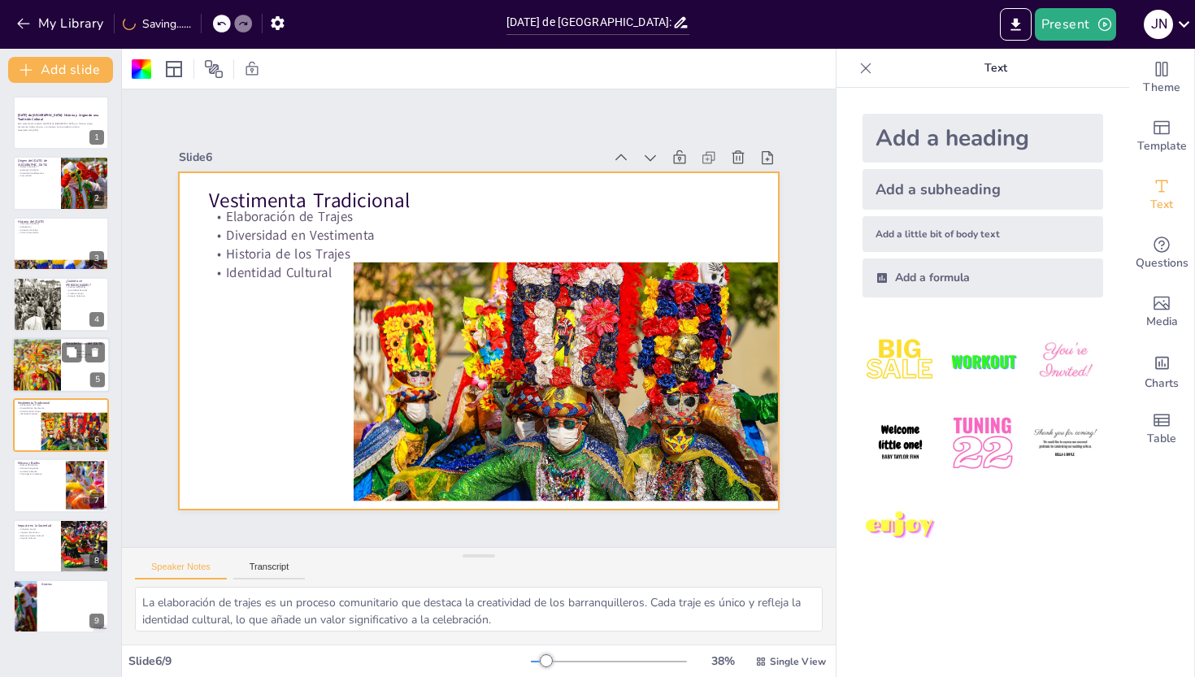
click at [63, 367] on div at bounding box center [61, 364] width 98 height 55
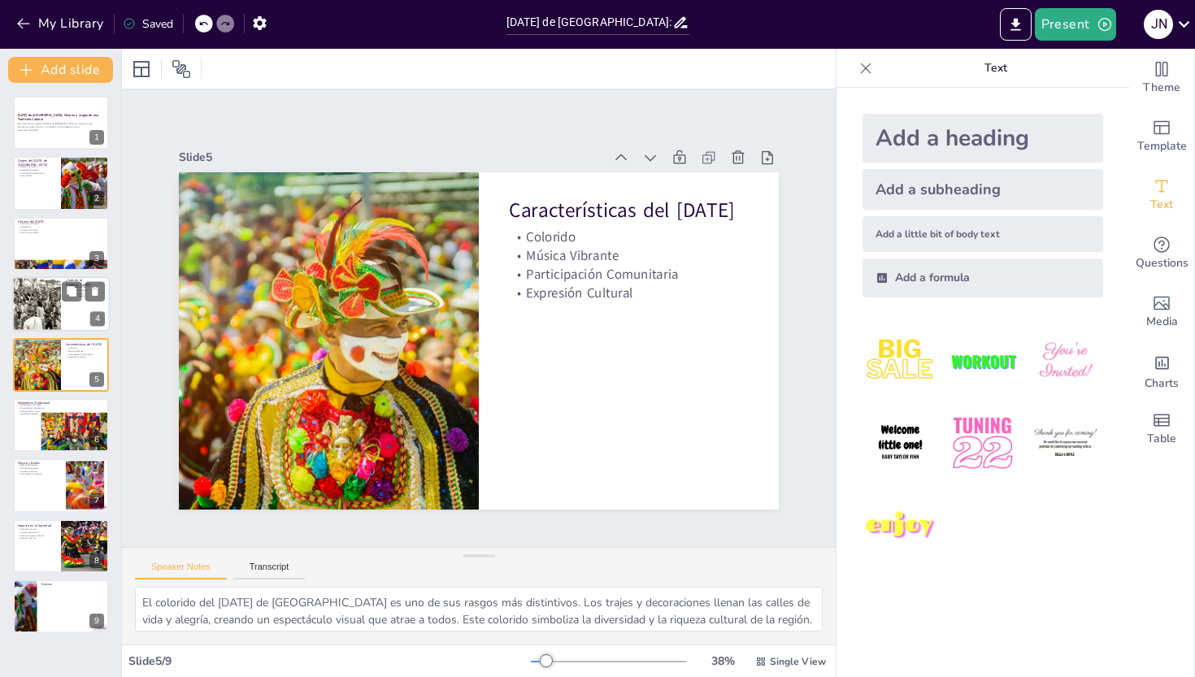
click at [55, 317] on div at bounding box center [37, 303] width 88 height 55
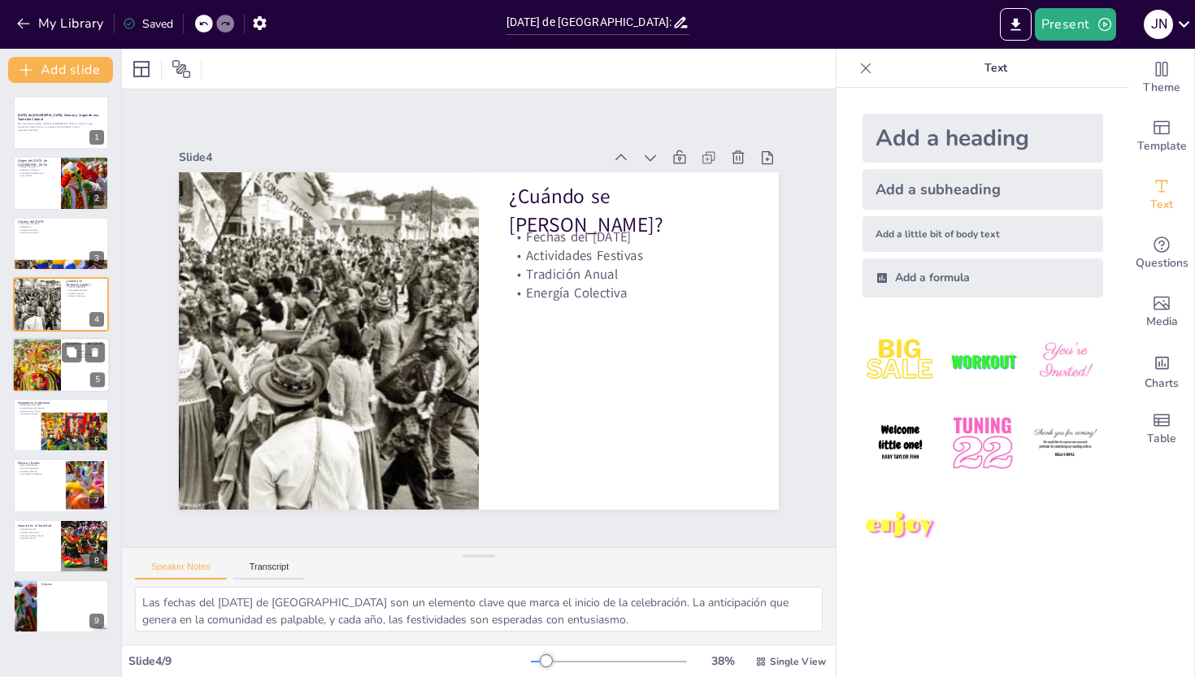
click at [67, 363] on div at bounding box center [61, 364] width 98 height 55
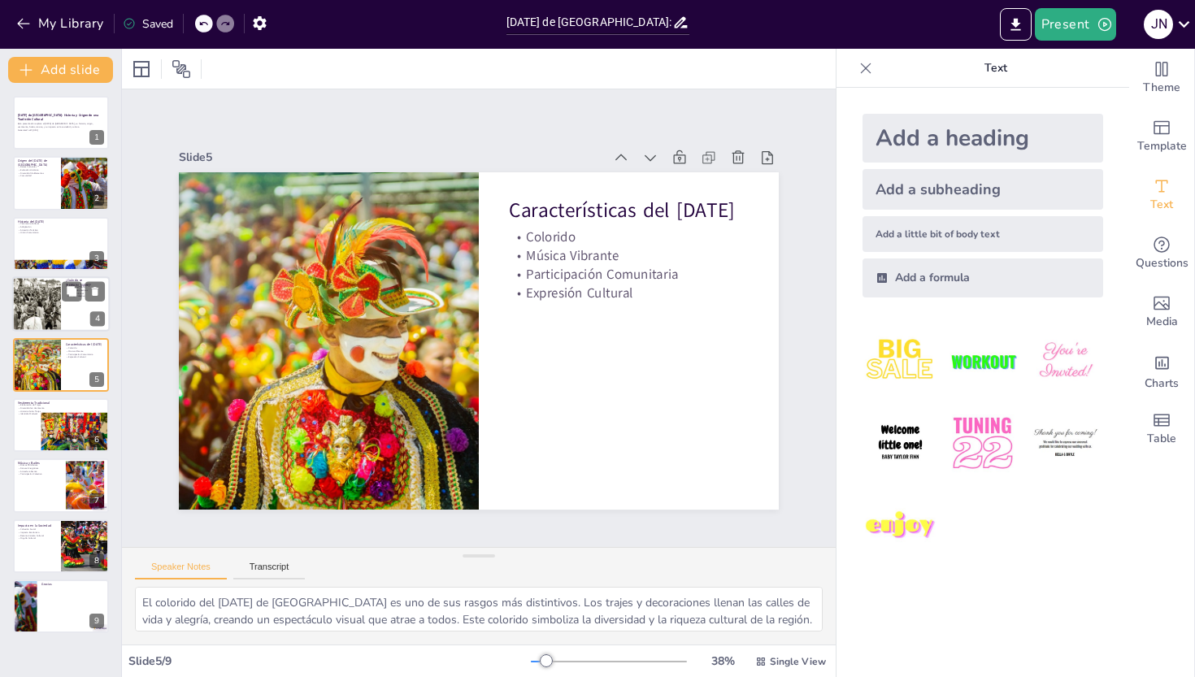
click at [38, 308] on div at bounding box center [37, 303] width 88 height 55
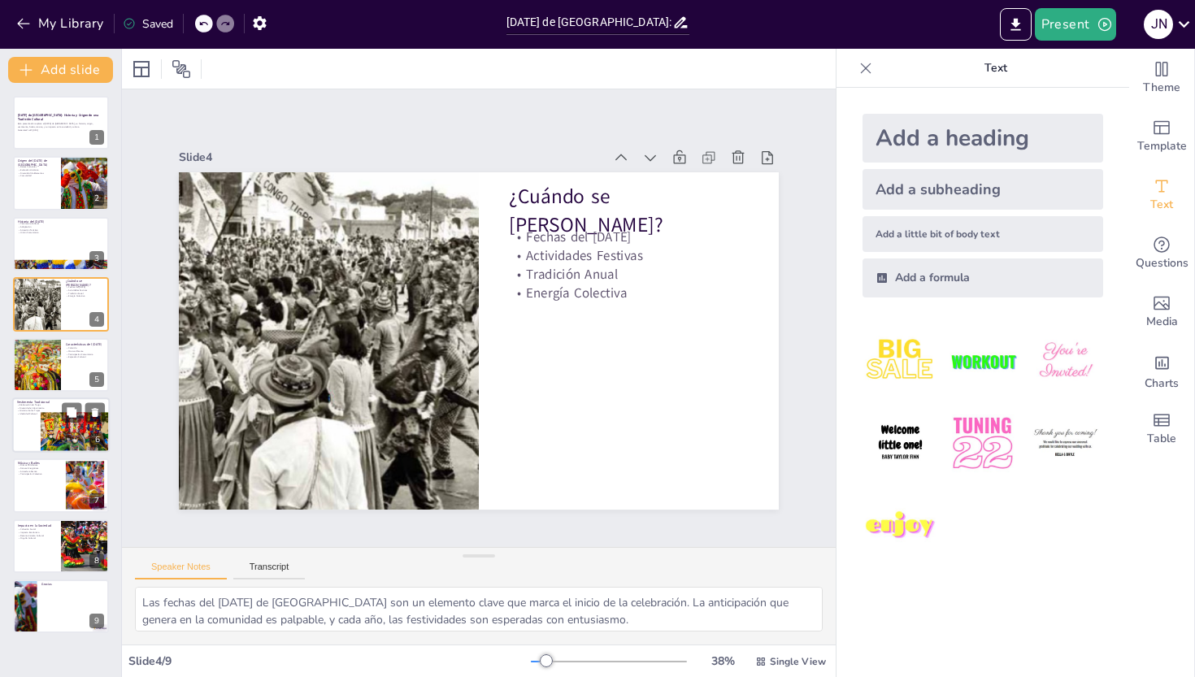
click at [41, 442] on div at bounding box center [75, 431] width 69 height 39
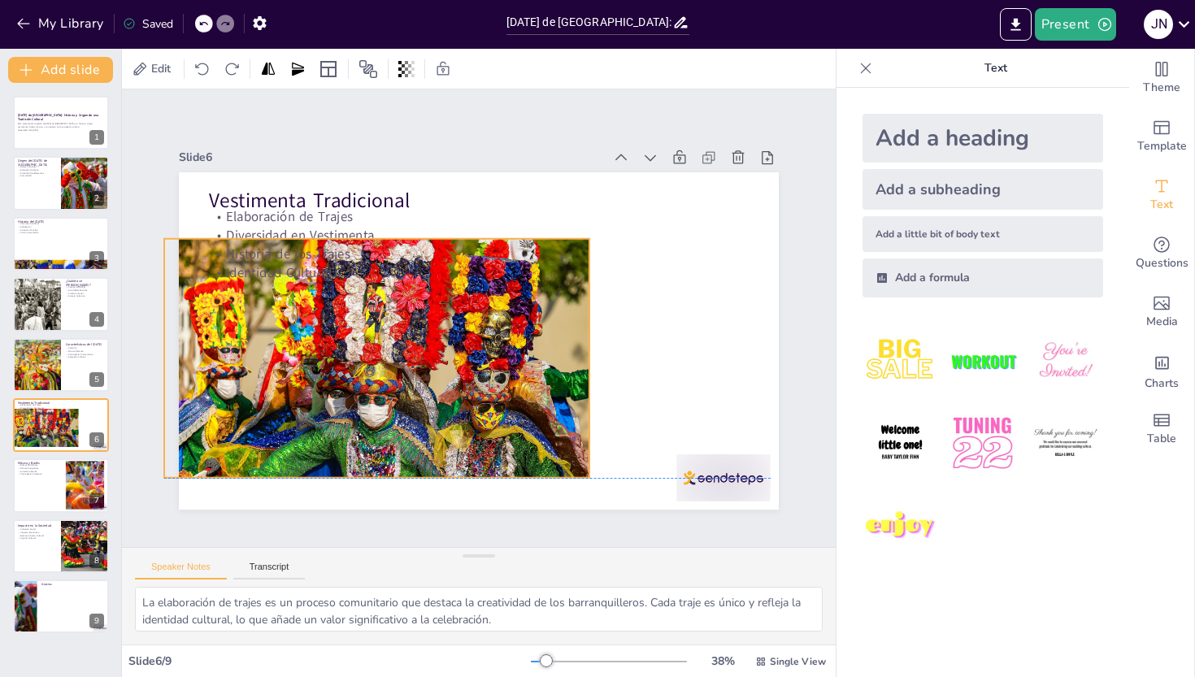
drag, startPoint x: 642, startPoint y: 377, endPoint x: 459, endPoint y: 352, distance: 185.5
click at [459, 352] on div at bounding box center [588, 312] width 478 height 359
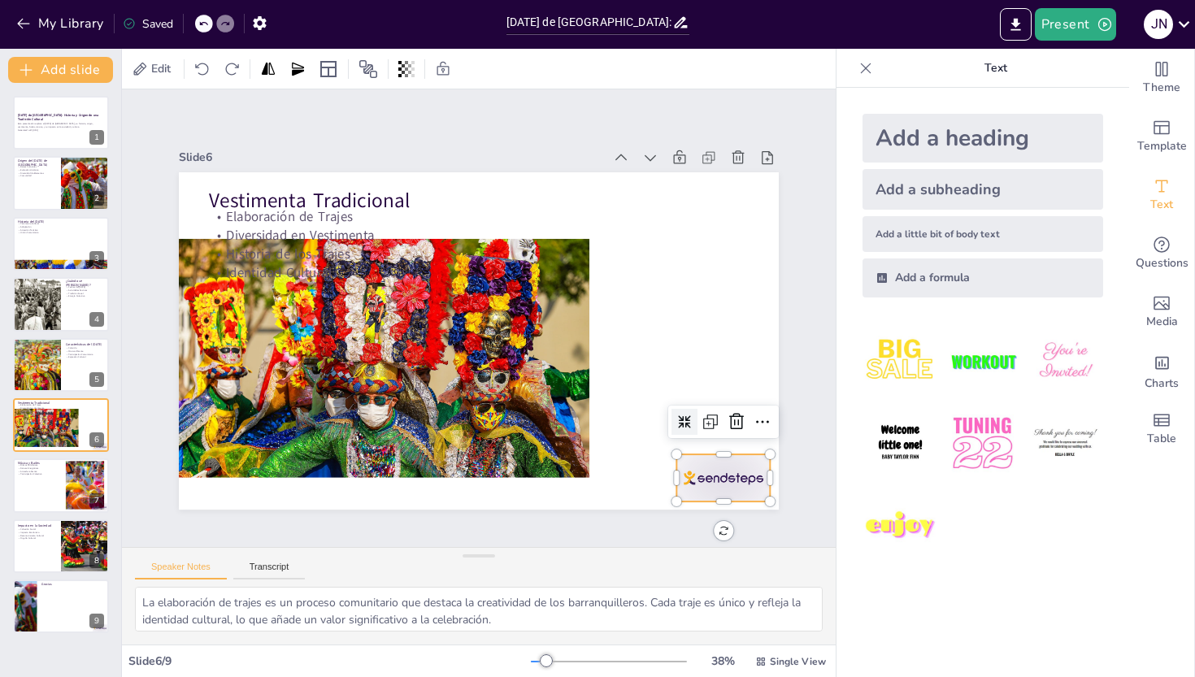
click at [248, 279] on div at bounding box center [196, 242] width 103 height 73
click at [214, 311] on icon at bounding box center [201, 299] width 24 height 24
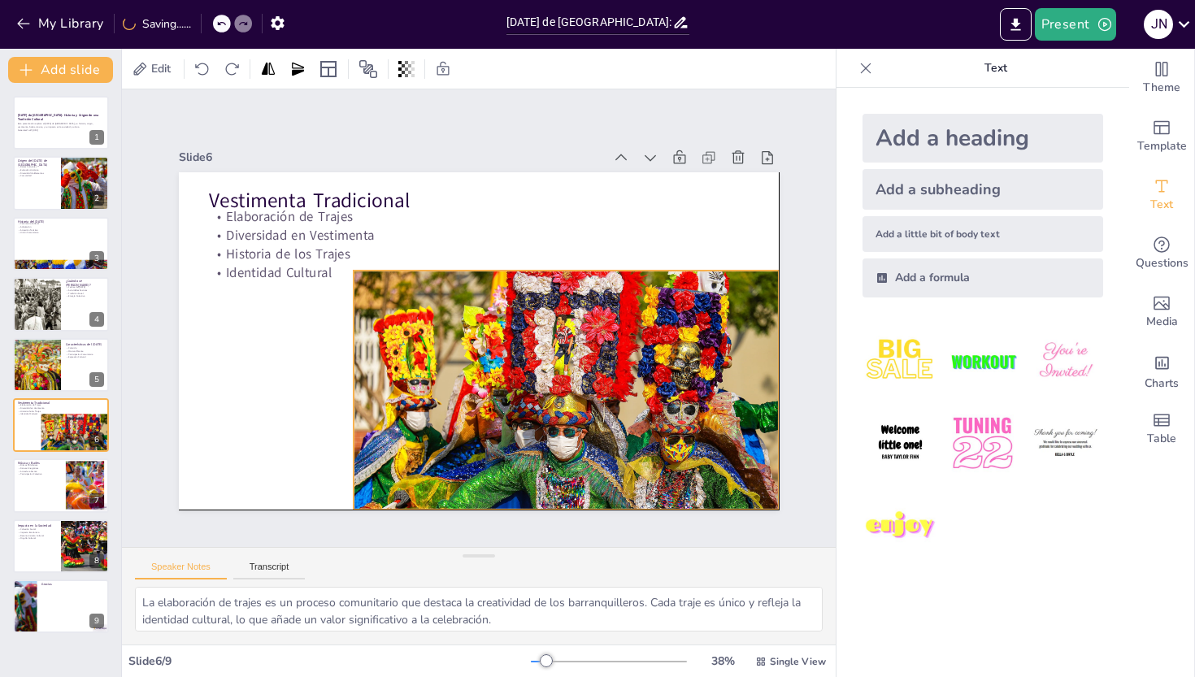
drag, startPoint x: 489, startPoint y: 400, endPoint x: 680, endPoint y: 428, distance: 193.0
click at [680, 428] on div at bounding box center [519, 424] width 488 height 419
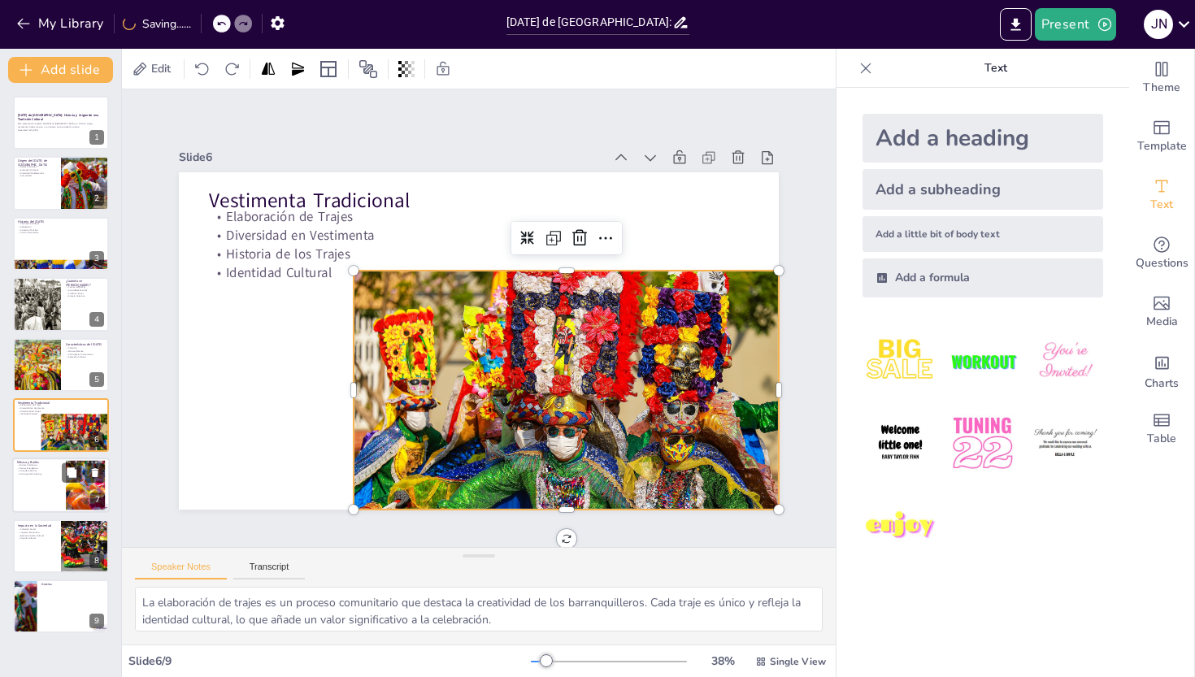
click at [41, 471] on p "Atmosfera Festiva" at bounding box center [39, 471] width 44 height 3
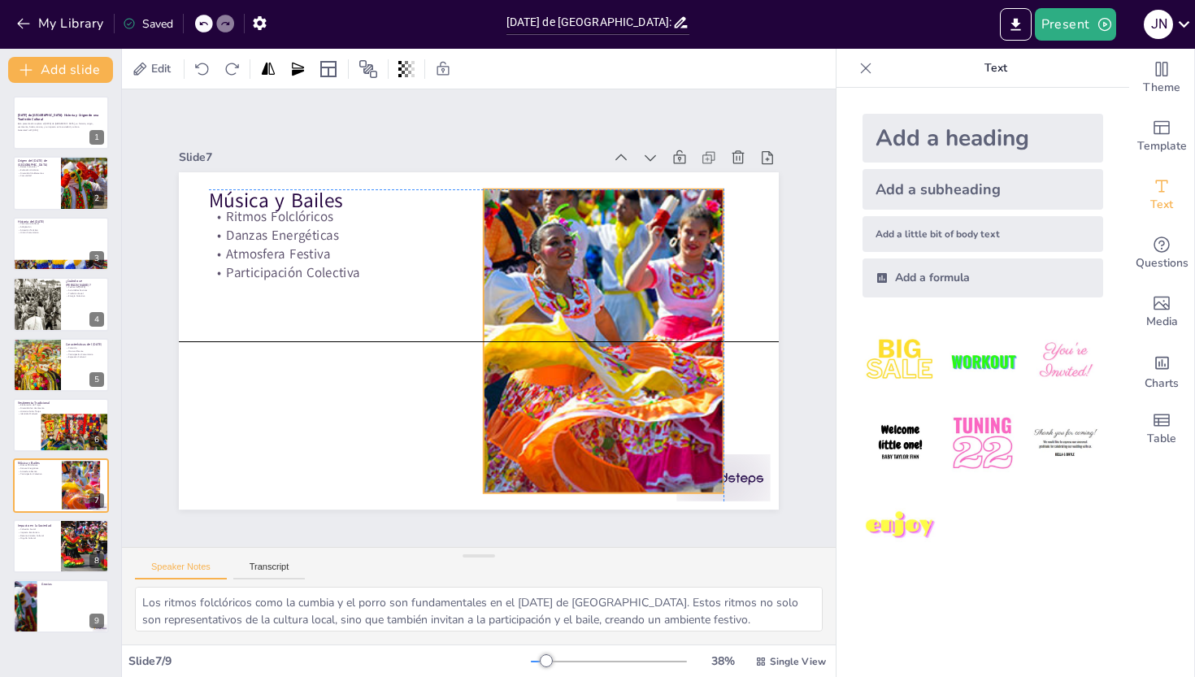
drag, startPoint x: 549, startPoint y: 375, endPoint x: 516, endPoint y: 372, distance: 32.6
click at [516, 372] on div at bounding box center [604, 341] width 560 height 304
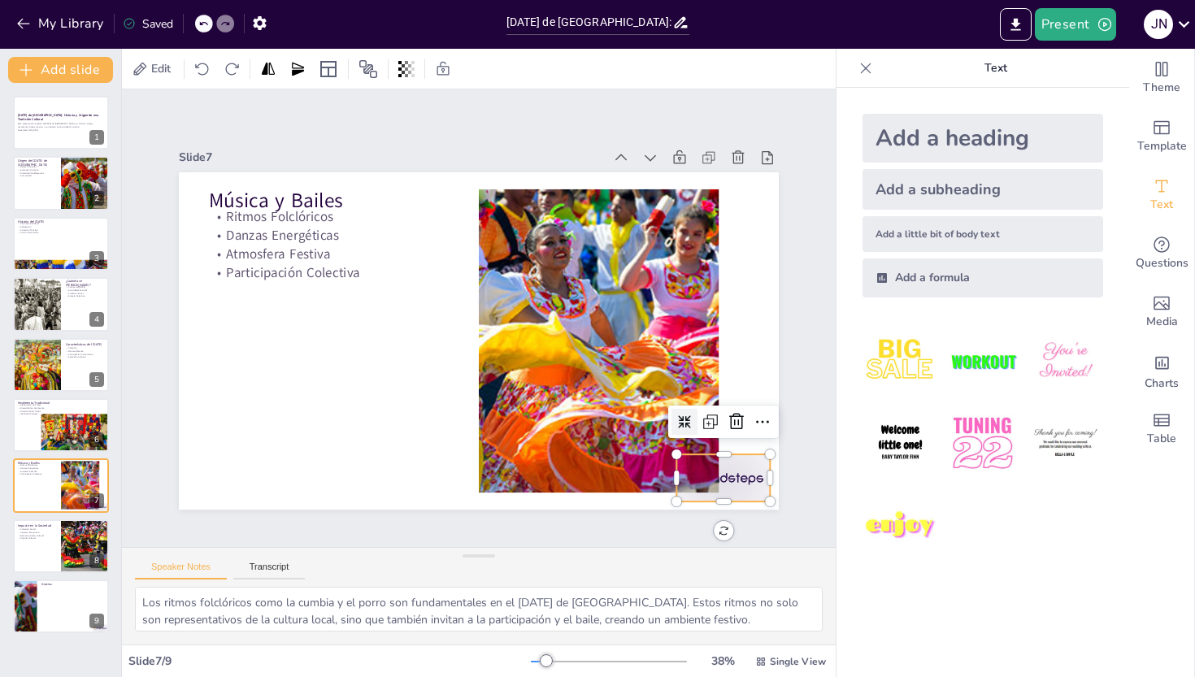
click at [288, 462] on div at bounding box center [251, 501] width 73 height 103
click at [214, 311] on icon at bounding box center [201, 299] width 24 height 24
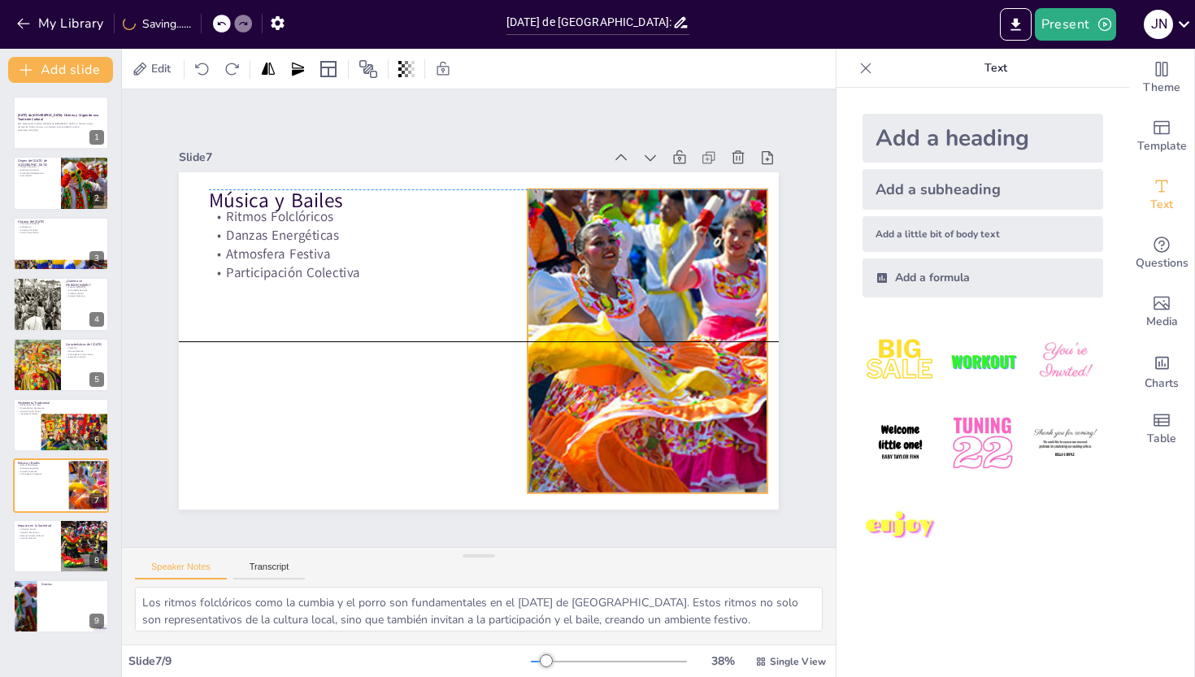
drag, startPoint x: 711, startPoint y: 414, endPoint x: 681, endPoint y: 379, distance: 46.1
click at [649, 379] on div at bounding box center [361, 441] width 575 height 632
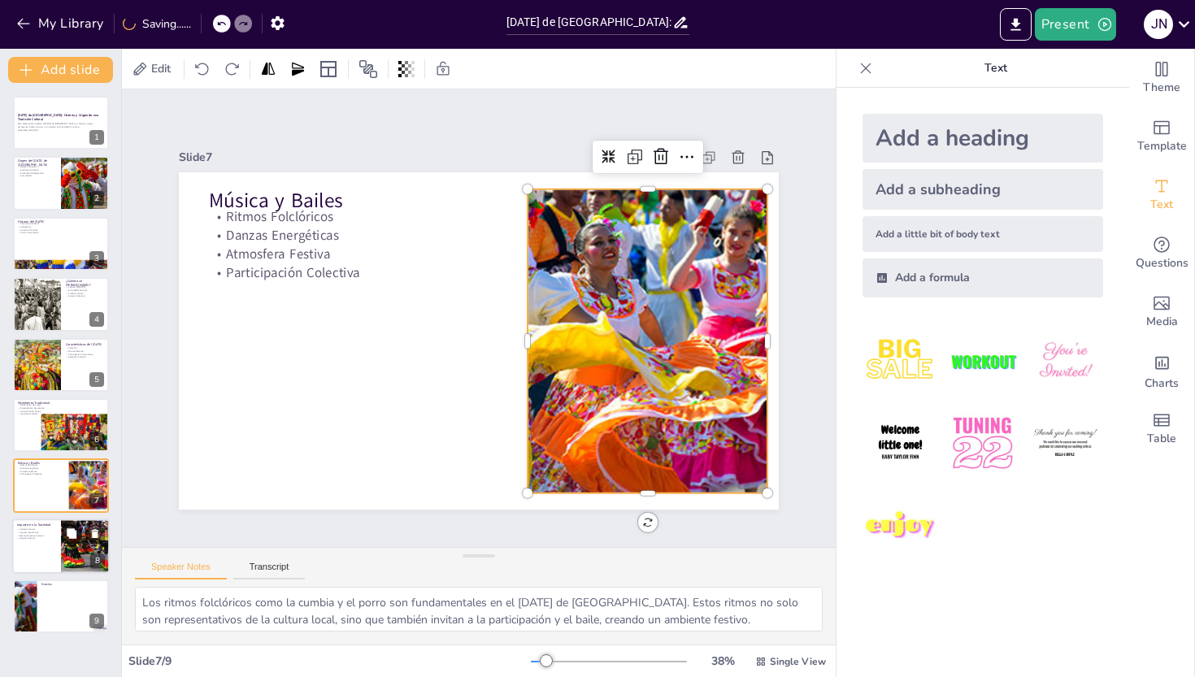
click at [79, 534] on button at bounding box center [72, 534] width 20 height 20
type textarea "La cohesión social que promueve el [DATE] de [GEOGRAPHIC_DATA] es uno de sus as…"
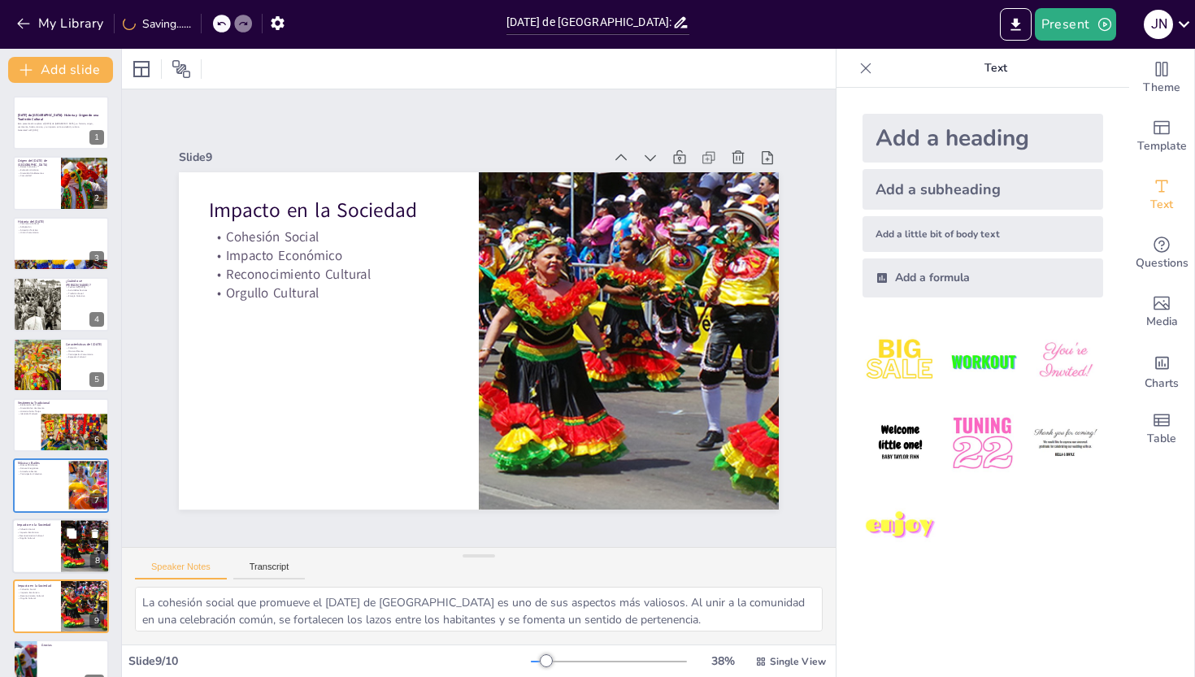
scroll to position [30, 0]
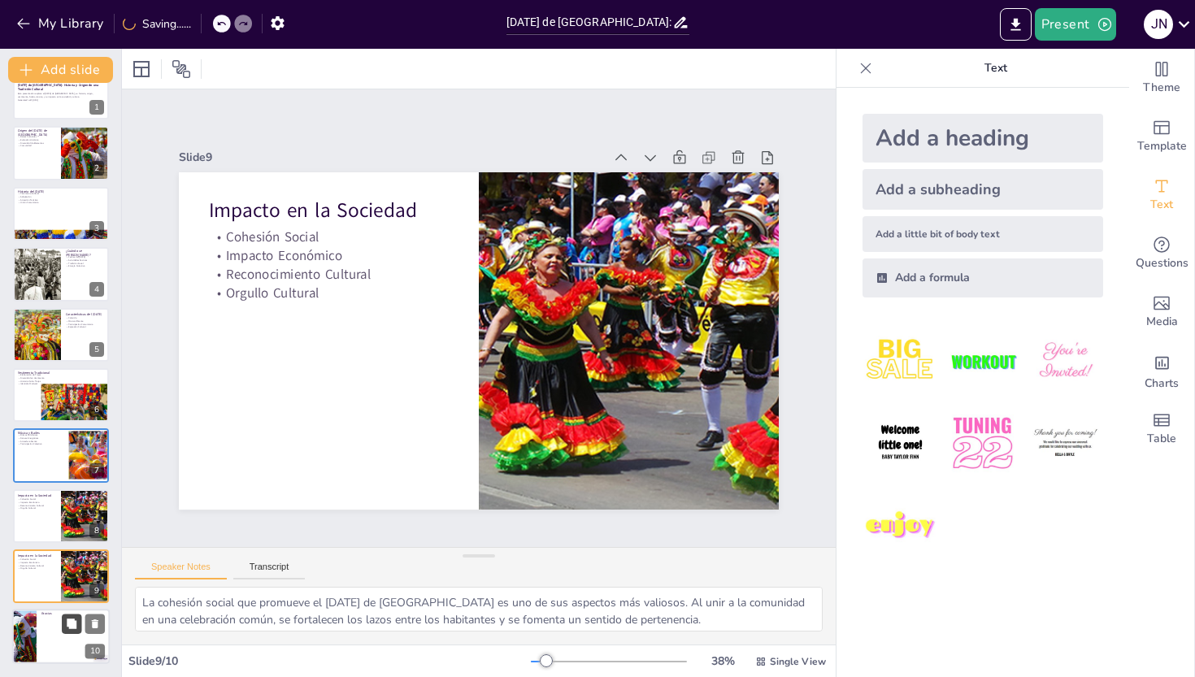
click at [70, 634] on button at bounding box center [72, 625] width 20 height 20
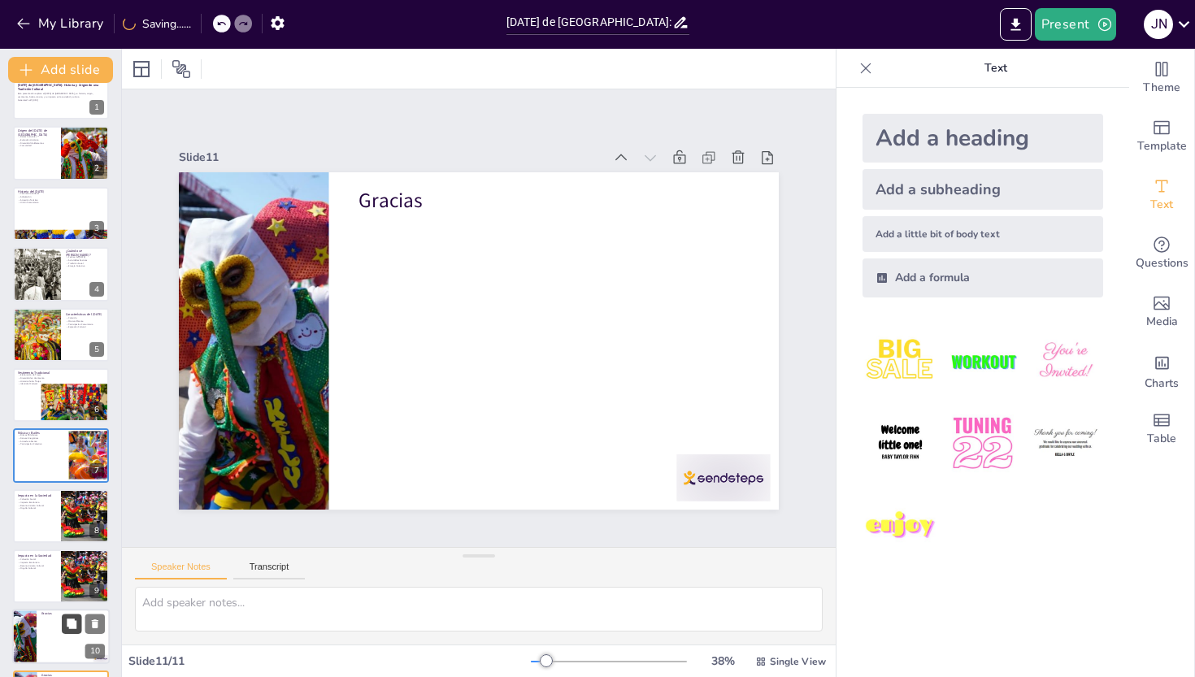
scroll to position [90, 0]
